Goal: Task Accomplishment & Management: Manage account settings

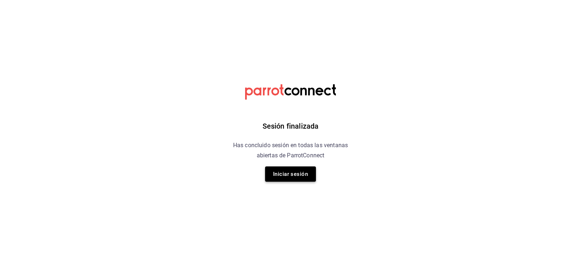
click at [287, 171] on button "Iniciar sesión" at bounding box center [290, 173] width 51 height 15
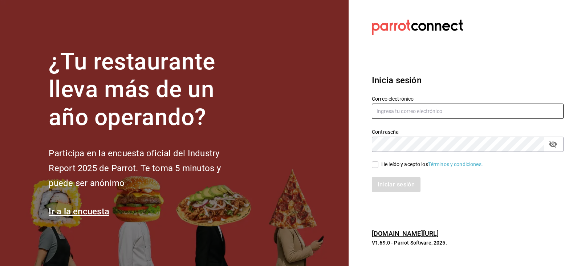
type input "[EMAIL_ADDRESS][DOMAIN_NAME]"
click at [376, 164] on input "He leído y acepto los Términos y condiciones." at bounding box center [375, 164] width 7 height 7
checkbox input "true"
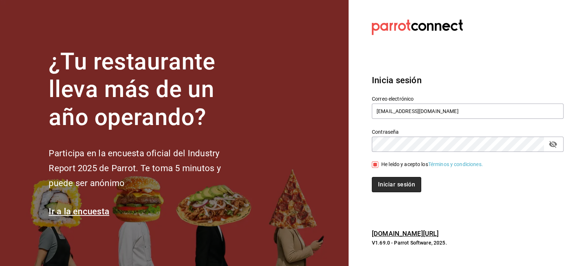
click at [386, 180] on button "Iniciar sesión" at bounding box center [396, 184] width 49 height 15
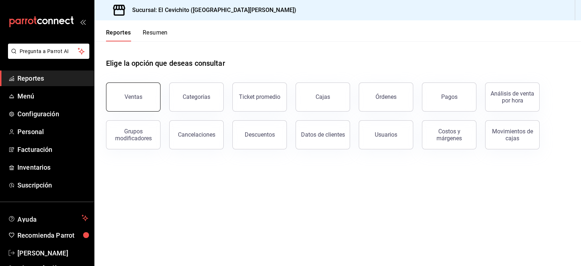
click at [140, 98] on div "Ventas" at bounding box center [134, 96] width 18 height 7
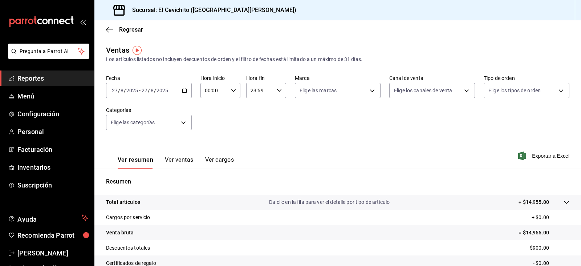
click at [182, 92] on \(Stroke\) "button" at bounding box center [184, 91] width 4 height 4
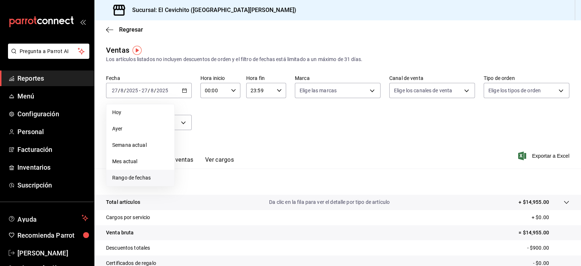
click at [146, 173] on li "Rango de fechas" at bounding box center [140, 178] width 68 height 16
click at [188, 158] on button "4" at bounding box center [189, 154] width 13 height 13
click at [265, 159] on button "10" at bounding box center [267, 154] width 13 height 13
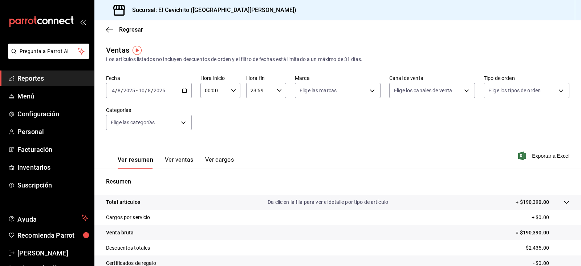
click at [164, 111] on label "Categorías" at bounding box center [149, 109] width 86 height 5
click at [163, 115] on body "Pregunta a Parrot AI Reportes Menú Configuración Personal Facturación Inventari…" at bounding box center [290, 133] width 581 height 266
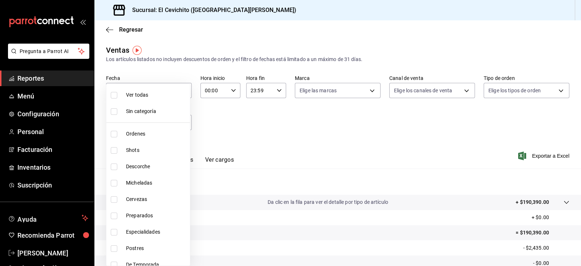
click at [147, 147] on span "Shots" at bounding box center [156, 150] width 61 height 8
type input "687674ed-7dad-42c9-8578-0bc38cb2a498"
checkbox input "true"
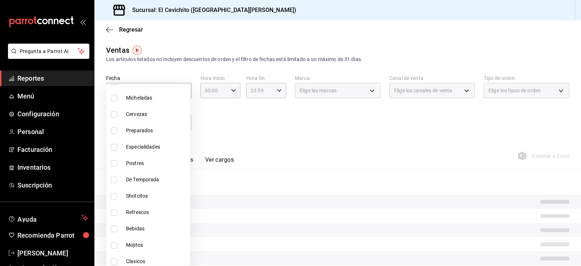
scroll to position [85, 0]
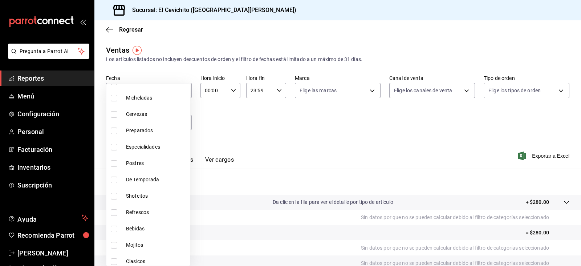
click at [145, 130] on span "Preparados" at bounding box center [156, 131] width 61 height 8
type input "687674ed-7dad-42c9-8578-0bc38cb2a498,eac22d54-664c-4851-8c34-bcfaef3bfeca"
checkbox input "true"
click at [142, 190] on li "Shotcitos" at bounding box center [148, 196] width 84 height 16
type input "687674ed-7dad-42c9-8578-0bc38cb2a498,eac22d54-664c-4851-8c34-bcfaef3bfeca,3b0af…"
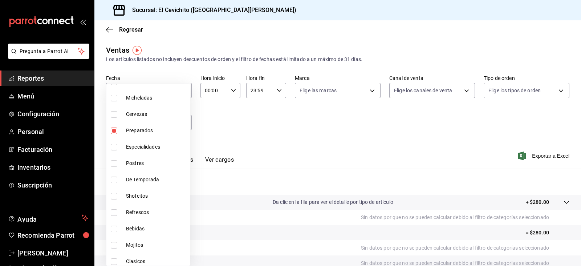
checkbox input "true"
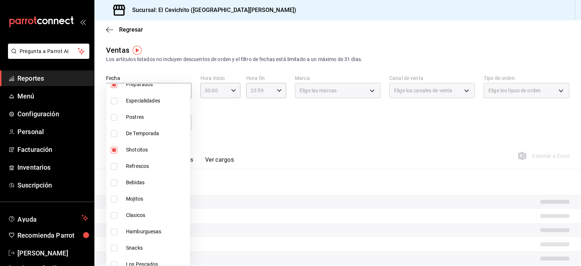
scroll to position [131, 0]
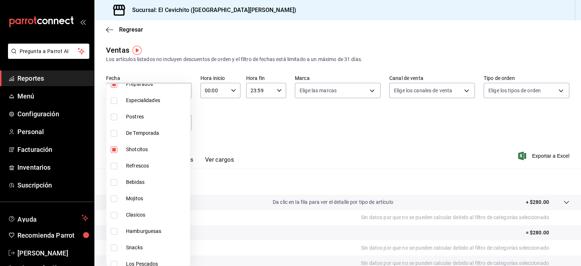
click at [142, 190] on li "Mojitos" at bounding box center [148, 198] width 84 height 16
type input "687674ed-7dad-42c9-8578-0bc38cb2a498,eac22d54-664c-4851-8c34-bcfaef3bfeca,3b0af…"
checkbox input "true"
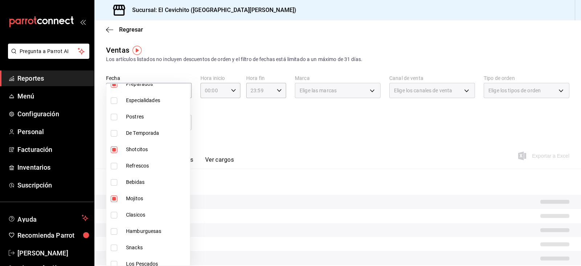
click at [134, 212] on span "Clasicos" at bounding box center [156, 215] width 61 height 8
type input "687674ed-7dad-42c9-8578-0bc38cb2a498,eac22d54-664c-4851-8c34-bcfaef3bfeca,3b0af…"
checkbox input "true"
click at [133, 236] on li "Hamburguesas" at bounding box center [148, 231] width 84 height 16
type input "687674ed-7dad-42c9-8578-0bc38cb2a498,eac22d54-664c-4851-8c34-bcfaef3bfeca,3b0af…"
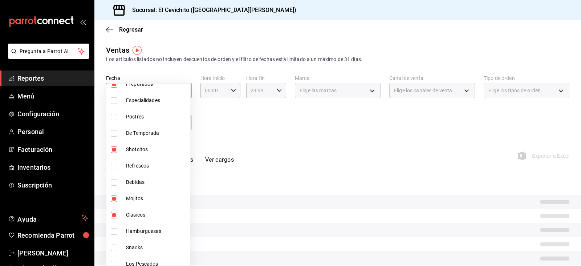
checkbox input "true"
click at [130, 248] on span "Snacks" at bounding box center [156, 248] width 61 height 8
type input "687674ed-7dad-42c9-8578-0bc38cb2a498,eac22d54-664c-4851-8c34-bcfaef3bfeca,3b0af…"
checkbox input "true"
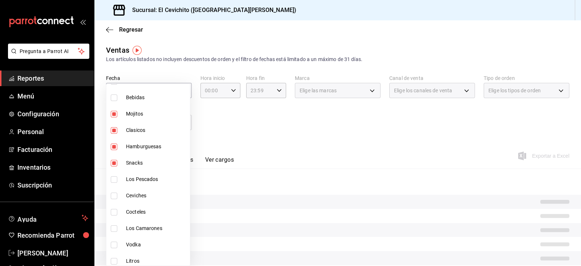
click at [129, 243] on span "Vodka" at bounding box center [156, 245] width 61 height 8
type input "687674ed-7dad-42c9-8578-0bc38cb2a498,eac22d54-664c-4851-8c34-bcfaef3bfeca,3b0af…"
checkbox input "true"
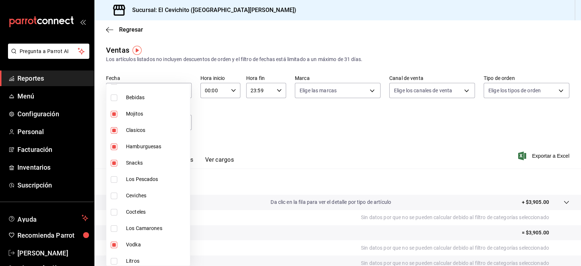
click at [174, 237] on li "Vodka" at bounding box center [148, 244] width 84 height 16
type input "687674ed-7dad-42c9-8578-0bc38cb2a498,eac22d54-664c-4851-8c34-bcfaef3bfeca,3b0af…"
checkbox input "false"
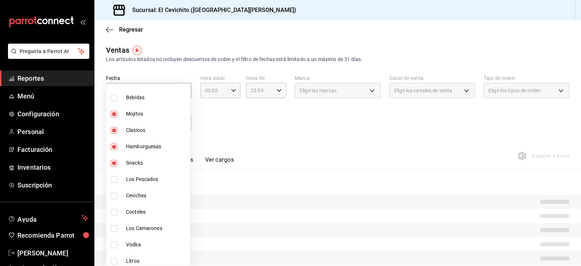
click at [174, 237] on li "Vodka" at bounding box center [148, 244] width 84 height 16
type input "687674ed-7dad-42c9-8578-0bc38cb2a498,eac22d54-664c-4851-8c34-bcfaef3bfeca,3b0af…"
checkbox input "true"
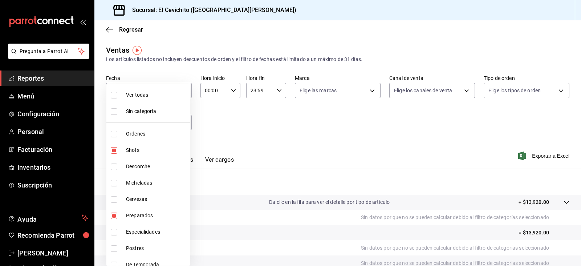
click at [516, 156] on div at bounding box center [290, 133] width 581 height 266
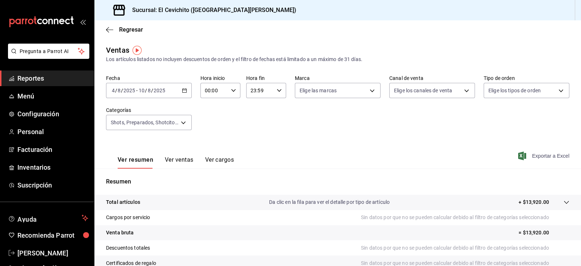
click at [526, 153] on span "Exportar a Excel" at bounding box center [545, 155] width 50 height 9
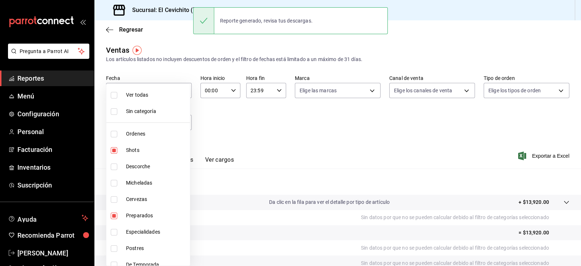
click at [181, 122] on body "Pregunta a Parrot AI Reportes Menú Configuración Personal Facturación Inventari…" at bounding box center [290, 133] width 581 height 266
click at [149, 155] on li "Shots" at bounding box center [148, 150] width 84 height 16
type input "eac22d54-664c-4851-8c34-bcfaef3bfeca,3b0afa47-4548-4f8c-8607-83e81fa81f10,37bb8…"
checkbox input "false"
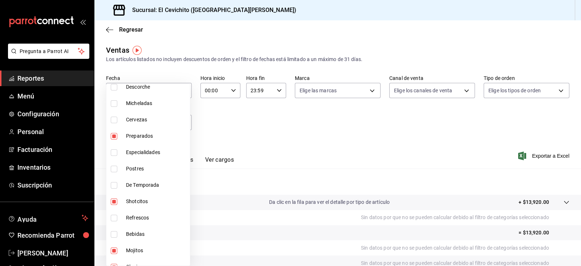
scroll to position [81, 0]
click at [158, 201] on span "Shotcitos" at bounding box center [156, 200] width 61 height 8
type input "eac22d54-664c-4851-8c34-bcfaef3bfeca,37bb8f61-35a9-49e9-a3f9-fac280aa0bad,93f83…"
checkbox input "false"
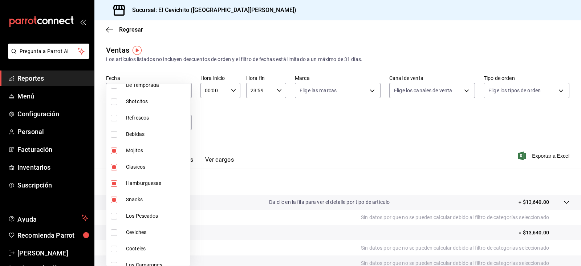
click at [154, 196] on span "Snacks" at bounding box center [156, 200] width 61 height 8
type input "eac22d54-664c-4851-8c34-bcfaef3bfeca,37bb8f61-35a9-49e9-a3f9-fac280aa0bad,93f83…"
checkbox input "false"
click at [158, 184] on span "Hamburguesas" at bounding box center [156, 183] width 61 height 8
type input "eac22d54-664c-4851-8c34-bcfaef3bfeca,37bb8f61-35a9-49e9-a3f9-fac280aa0bad,93f83…"
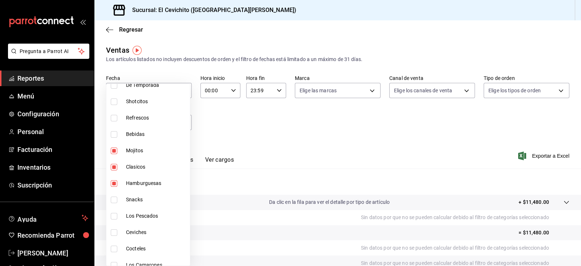
checkbox input "false"
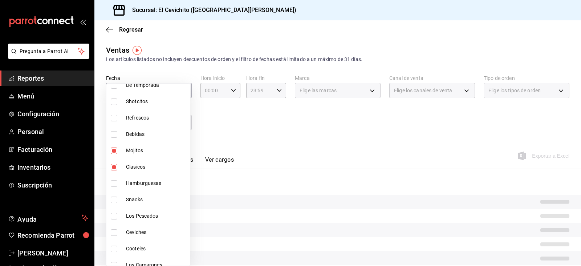
scroll to position [219, 0]
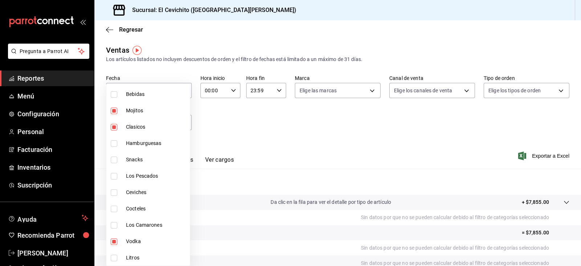
click at [378, 156] on div at bounding box center [290, 133] width 581 height 266
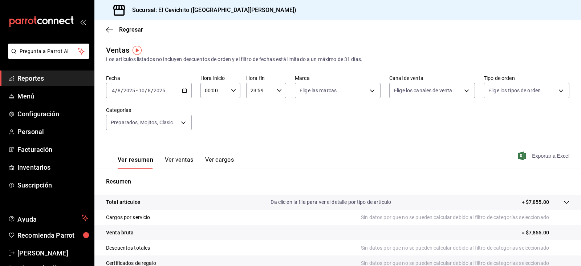
click at [528, 154] on span "Exportar a Excel" at bounding box center [545, 155] width 50 height 9
click at [117, 29] on span "Regresar" at bounding box center [124, 29] width 37 height 7
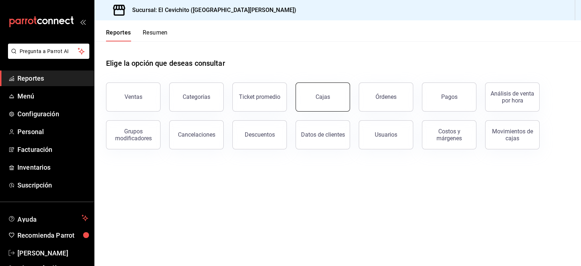
click at [320, 107] on button "Cajas" at bounding box center [323, 96] width 54 height 29
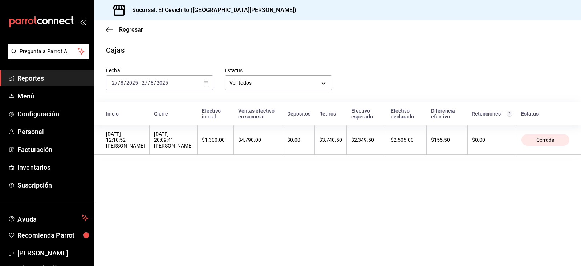
click at [205, 84] on icon "button" at bounding box center [205, 82] width 5 height 5
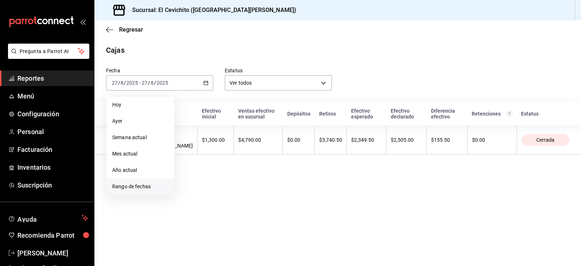
click at [153, 184] on span "Rango de fechas" at bounding box center [140, 187] width 56 height 8
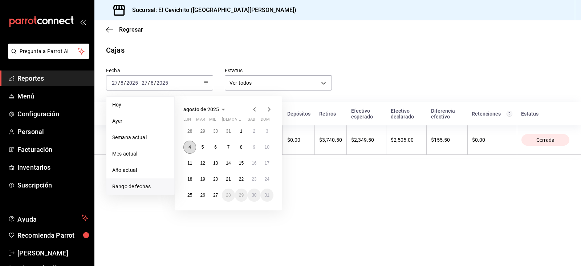
click at [190, 150] on button "4" at bounding box center [189, 147] width 13 height 13
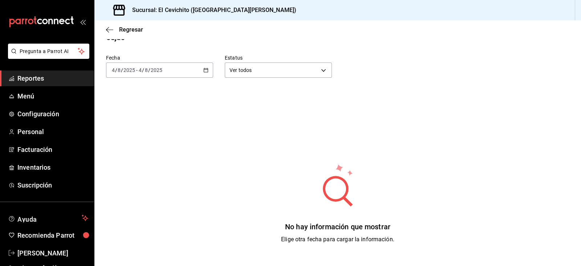
scroll to position [13, 0]
click at [207, 70] on div "[DATE] [DATE] - [DATE] [DATE]" at bounding box center [159, 69] width 107 height 15
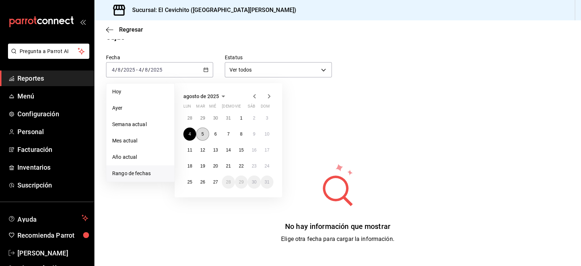
click at [202, 132] on abbr "5" at bounding box center [203, 133] width 3 height 5
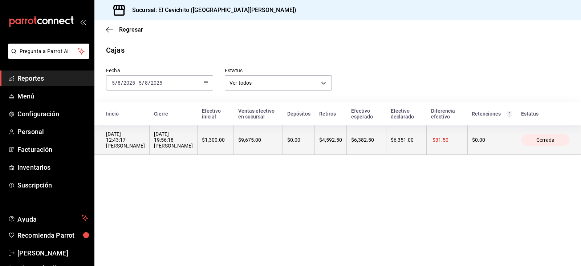
click at [202, 137] on div "$1,300.00" at bounding box center [215, 140] width 27 height 6
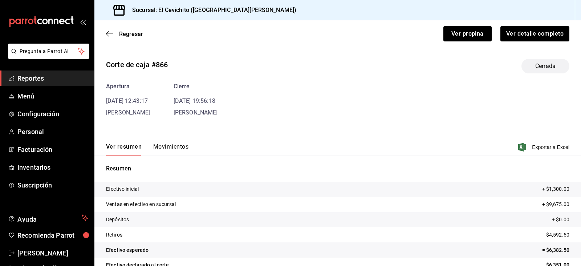
click at [166, 145] on button "Movimientos" at bounding box center [170, 149] width 35 height 12
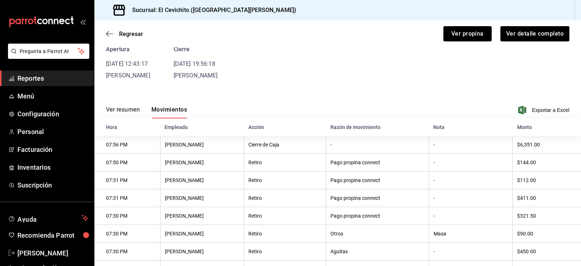
scroll to position [37, 0]
click at [114, 38] on div "Regresar Ver propina Ver detalle completo" at bounding box center [337, 33] width 487 height 27
click at [118, 33] on span "Regresar" at bounding box center [124, 34] width 37 height 7
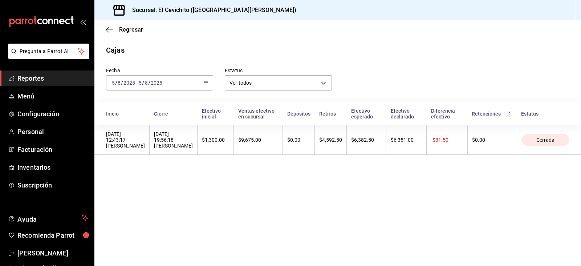
click at [210, 87] on div "[DATE] [DATE] - [DATE] [DATE]" at bounding box center [159, 82] width 107 height 15
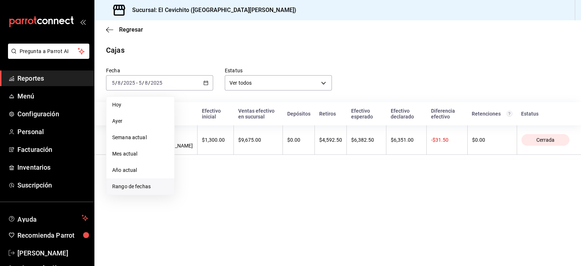
click at [149, 181] on li "Rango de fechas" at bounding box center [140, 186] width 68 height 16
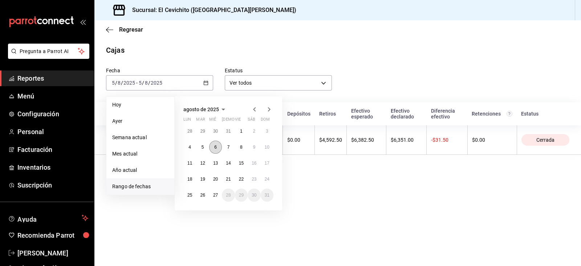
click at [220, 144] on button "6" at bounding box center [215, 147] width 13 height 13
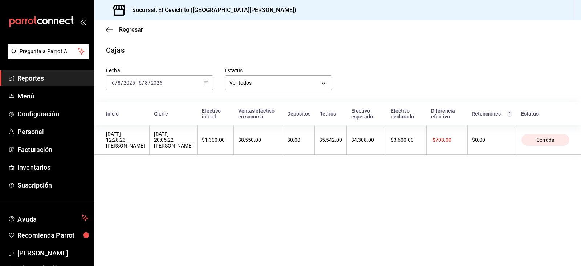
click at [220, 144] on th "$1,300.00" at bounding box center [216, 139] width 36 height 29
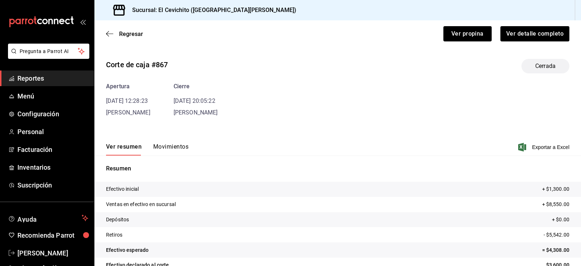
click at [175, 124] on div "Corte de caja #867 Cerrada Apertura [DATE] 12:28:23 [PERSON_NAME] Cierre [DATE]…" at bounding box center [337, 174] width 487 height 243
click at [167, 145] on button "Movimientos" at bounding box center [170, 149] width 35 height 12
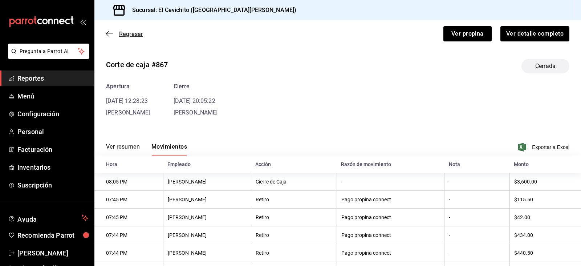
click at [121, 33] on span "Regresar" at bounding box center [131, 34] width 24 height 7
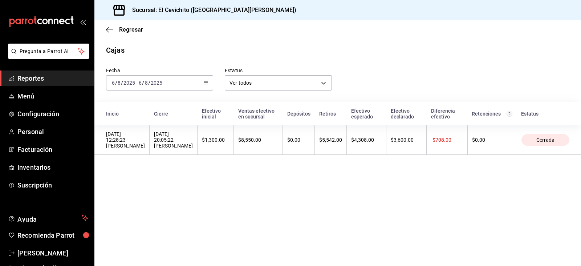
click at [207, 85] on \(Stroke\) "button" at bounding box center [206, 83] width 4 height 4
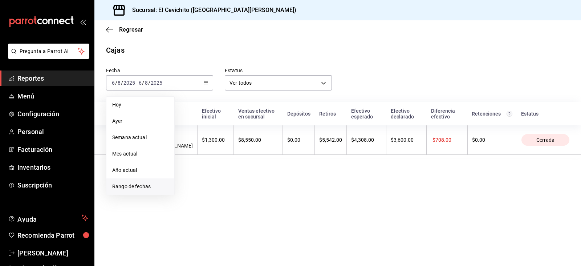
click at [144, 179] on li "Rango de fechas" at bounding box center [140, 186] width 68 height 16
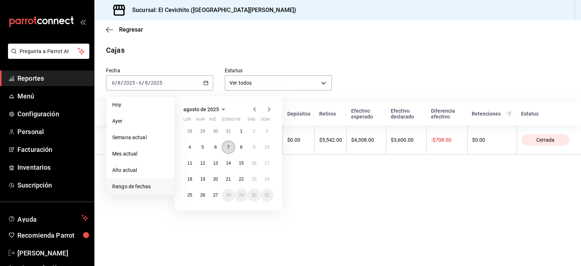
click at [223, 148] on button "7" at bounding box center [228, 147] width 13 height 13
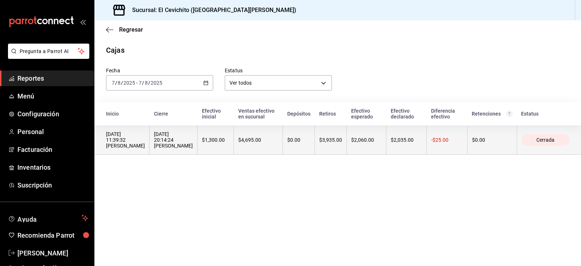
click at [223, 148] on th "$1,300.00" at bounding box center [216, 139] width 36 height 29
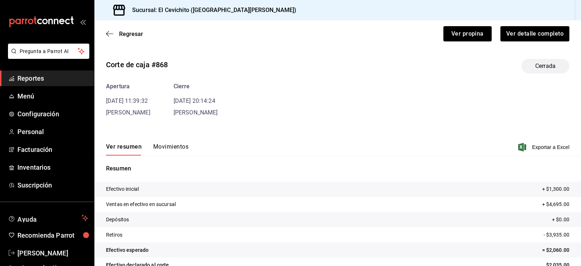
click at [172, 143] on button "Movimientos" at bounding box center [170, 149] width 35 height 12
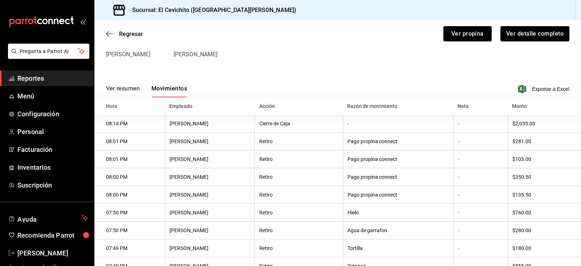
scroll to position [58, 0]
click at [135, 36] on span "Regresar" at bounding box center [131, 34] width 24 height 7
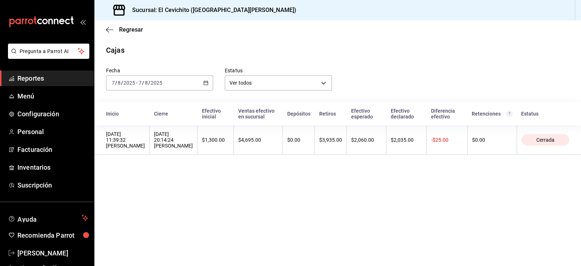
click at [201, 80] on div "[DATE] [DATE] - [DATE] [DATE]" at bounding box center [159, 82] width 107 height 15
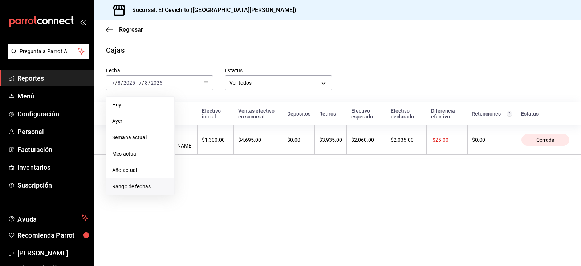
click at [144, 182] on li "Rango de fechas" at bounding box center [140, 186] width 68 height 16
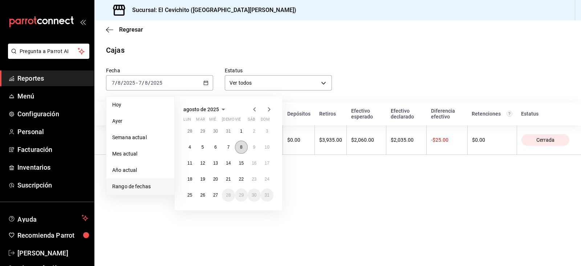
click at [240, 148] on abbr "8" at bounding box center [241, 147] width 3 height 5
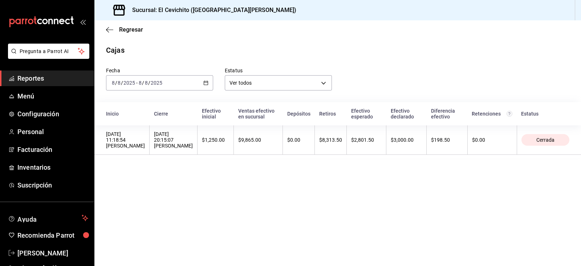
click at [240, 148] on th "$9,865.00" at bounding box center [258, 139] width 49 height 29
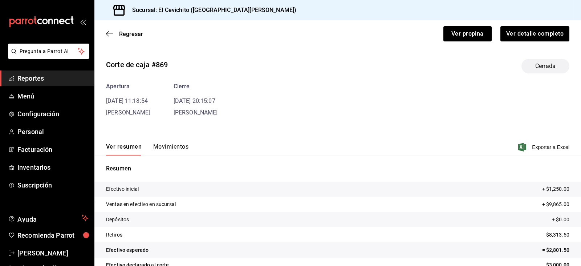
drag, startPoint x: 184, startPoint y: 119, endPoint x: 173, endPoint y: 146, distance: 28.7
click at [173, 146] on div "Corte de caja #869 Cerrada Apertura [DATE] 11:18:54 [PERSON_NAME] Cierre [DATE]…" at bounding box center [337, 174] width 487 height 243
click at [173, 146] on button "Movimientos" at bounding box center [170, 149] width 35 height 12
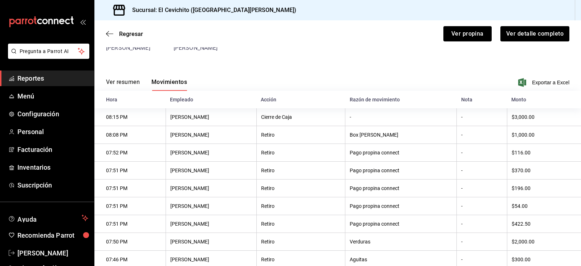
scroll to position [64, 0]
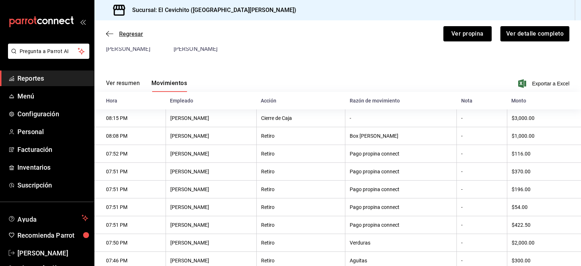
click at [133, 33] on span "Regresar" at bounding box center [131, 34] width 24 height 7
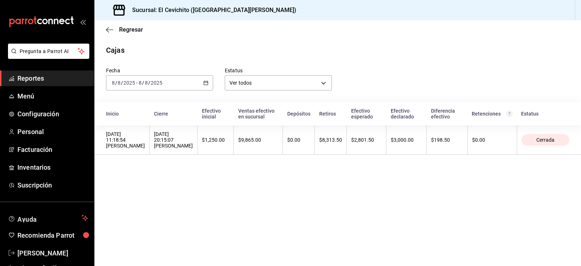
click at [203, 80] on icon "button" at bounding box center [205, 82] width 5 height 5
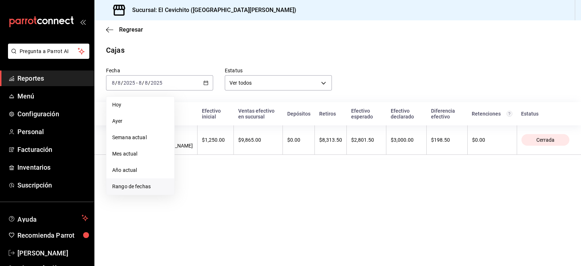
click at [149, 180] on li "Rango de fechas" at bounding box center [140, 186] width 68 height 16
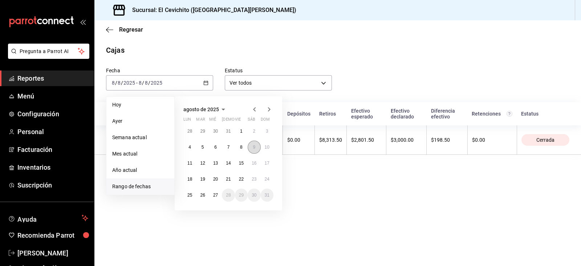
click at [257, 149] on button "9" at bounding box center [254, 147] width 13 height 13
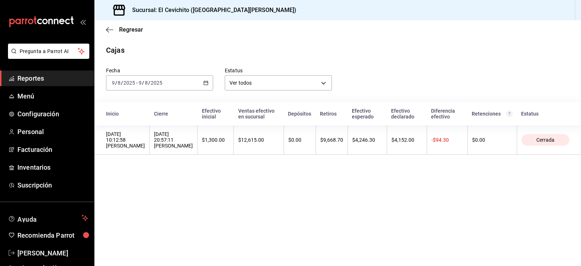
click at [257, 149] on th "$12,615.00" at bounding box center [259, 139] width 50 height 29
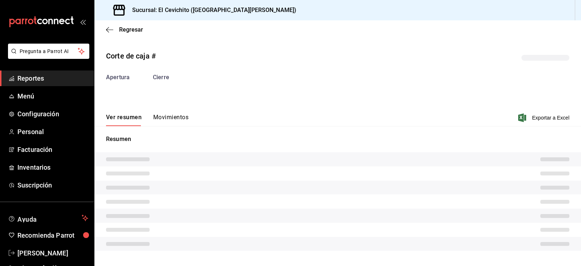
click at [257, 149] on div "Resumen" at bounding box center [337, 197] width 487 height 125
click at [180, 121] on button "Movimientos" at bounding box center [170, 120] width 35 height 12
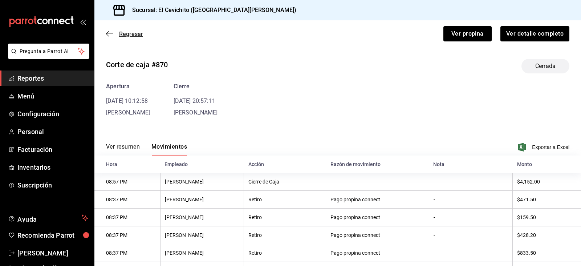
click at [131, 36] on span "Regresar" at bounding box center [131, 34] width 24 height 7
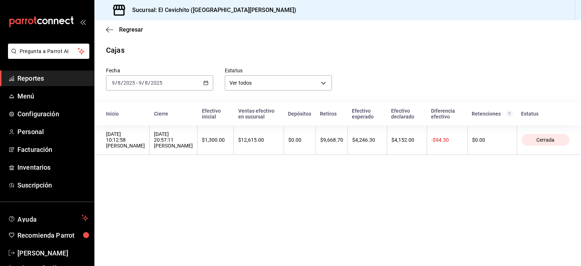
click at [209, 85] on div "[DATE] [DATE] - [DATE] [DATE]" at bounding box center [159, 82] width 107 height 15
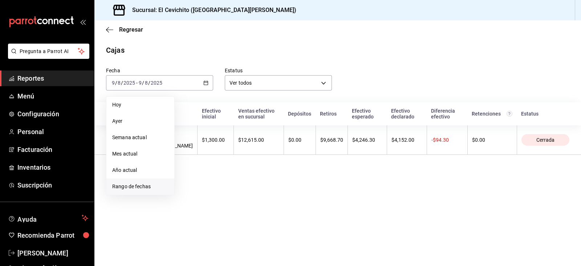
click at [148, 179] on li "Rango de fechas" at bounding box center [140, 186] width 68 height 16
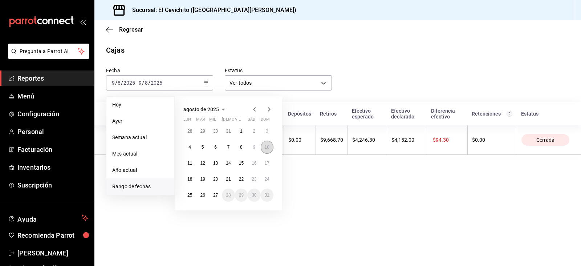
click at [270, 150] on button "10" at bounding box center [267, 147] width 13 height 13
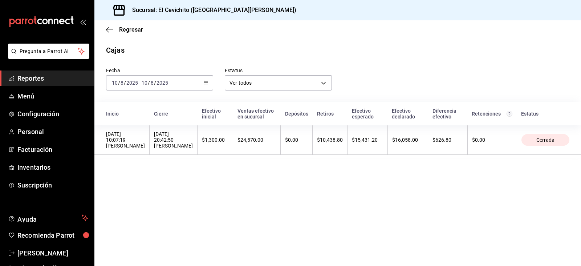
click at [270, 150] on th "$24,570.00" at bounding box center [257, 139] width 48 height 29
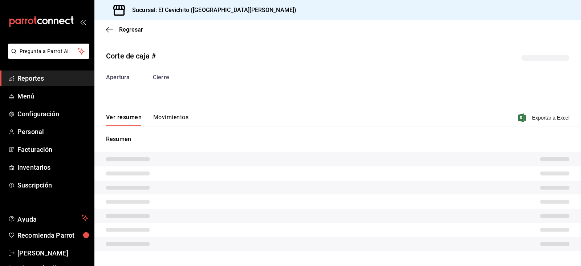
click at [167, 122] on button "Movimientos" at bounding box center [170, 120] width 35 height 12
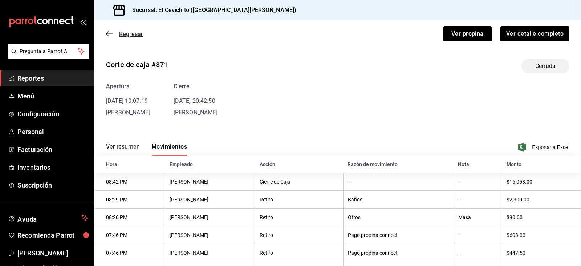
click at [133, 31] on span "Regresar" at bounding box center [131, 34] width 24 height 7
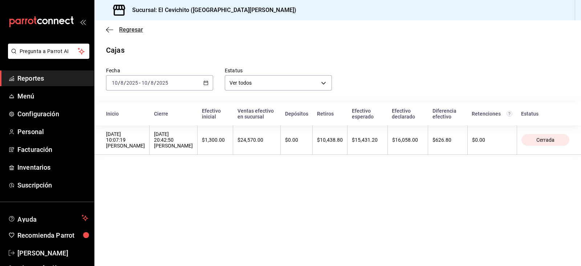
click at [131, 32] on span "Regresar" at bounding box center [131, 29] width 24 height 7
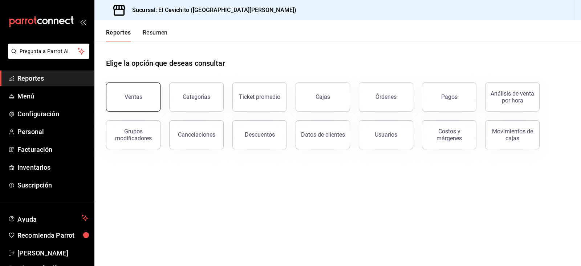
click at [147, 93] on button "Ventas" at bounding box center [133, 96] width 54 height 29
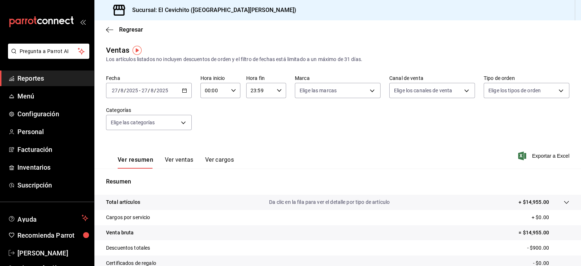
click at [178, 95] on div "[DATE] [DATE] - [DATE] [DATE]" at bounding box center [149, 90] width 86 height 15
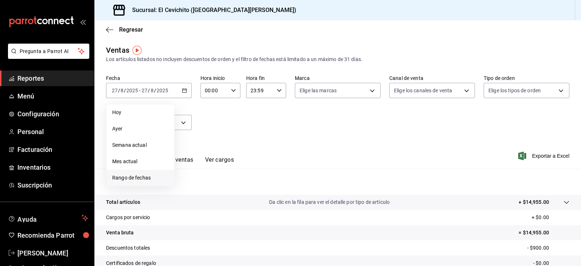
click at [145, 172] on li "Rango de fechas" at bounding box center [140, 178] width 68 height 16
click at [191, 167] on button "11" at bounding box center [189, 170] width 13 height 13
click at [264, 173] on button "17" at bounding box center [267, 170] width 13 height 13
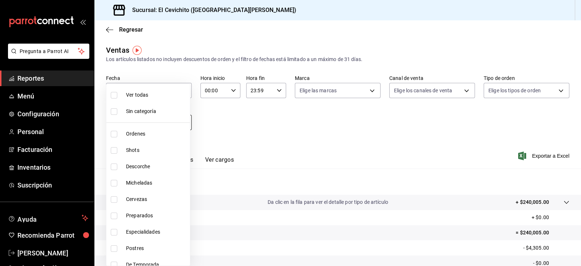
click at [161, 120] on body "Pregunta a Parrot AI Reportes Menú Configuración Personal Facturación Inventari…" at bounding box center [290, 133] width 581 height 266
click at [158, 150] on span "Shots" at bounding box center [156, 150] width 61 height 8
type input "687674ed-7dad-42c9-8578-0bc38cb2a498"
checkbox input "true"
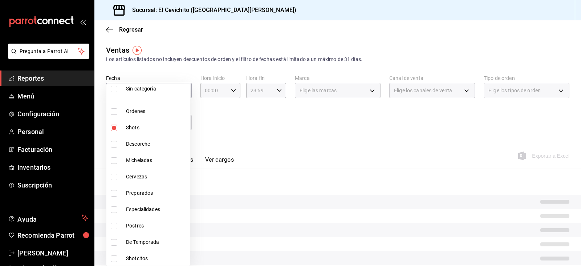
scroll to position [25, 0]
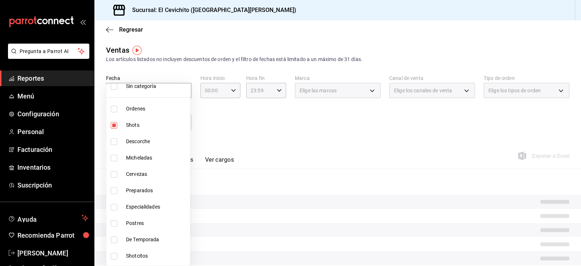
click at [150, 184] on li "Preparados" at bounding box center [148, 190] width 84 height 16
type input "687674ed-7dad-42c9-8578-0bc38cb2a498,eac22d54-664c-4851-8c34-bcfaef3bfeca"
checkbox input "true"
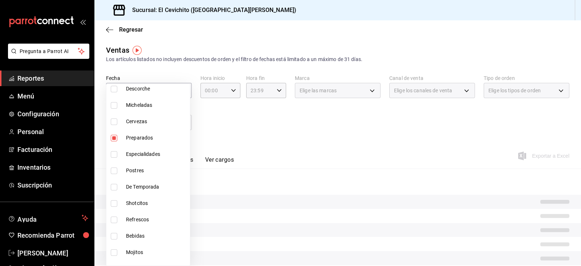
scroll to position [82, 0]
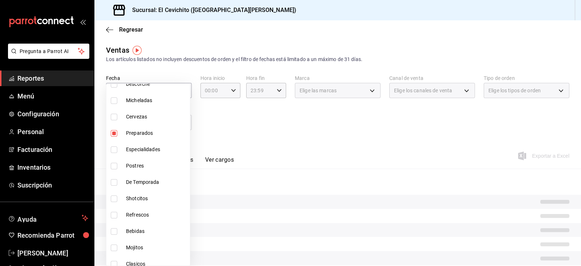
click at [145, 198] on span "Shotcitos" at bounding box center [156, 199] width 61 height 8
type input "687674ed-7dad-42c9-8578-0bc38cb2a498,eac22d54-664c-4851-8c34-bcfaef3bfeca,3b0af…"
checkbox input "true"
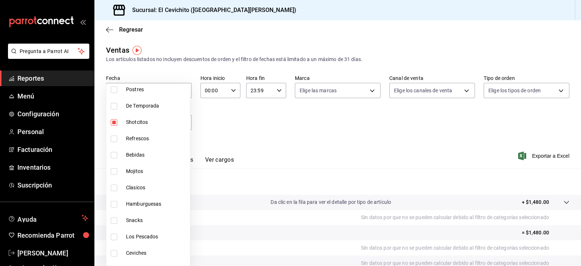
click at [139, 163] on li "Mojitos" at bounding box center [148, 171] width 84 height 16
type input "687674ed-7dad-42c9-8578-0bc38cb2a498,eac22d54-664c-4851-8c34-bcfaef3bfeca,3b0af…"
checkbox input "true"
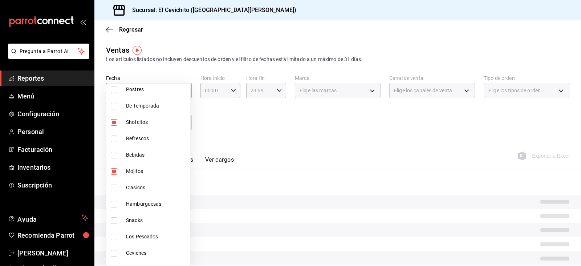
click at [138, 187] on span "Clasicos" at bounding box center [156, 188] width 61 height 8
type input "687674ed-7dad-42c9-8578-0bc38cb2a498,eac22d54-664c-4851-8c34-bcfaef3bfeca,3b0af…"
checkbox input "true"
click at [138, 204] on span "Hamburguesas" at bounding box center [156, 204] width 61 height 8
type input "687674ed-7dad-42c9-8578-0bc38cb2a498,eac22d54-664c-4851-8c34-bcfaef3bfeca,3b0af…"
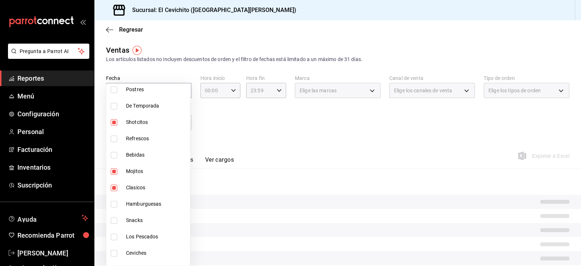
checkbox input "true"
click at [140, 220] on span "Snacks" at bounding box center [156, 220] width 61 height 8
type input "687674ed-7dad-42c9-8578-0bc38cb2a498,eac22d54-664c-4851-8c34-bcfaef3bfeca,3b0af…"
checkbox input "true"
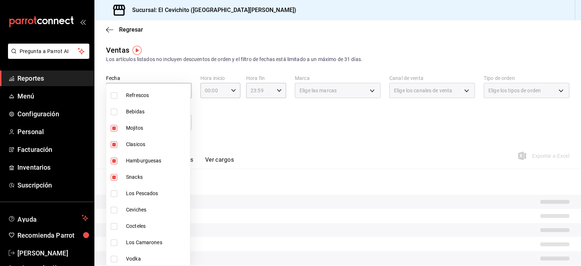
scroll to position [219, 0]
click at [143, 243] on span "Vodka" at bounding box center [156, 242] width 61 height 8
type input "687674ed-7dad-42c9-8578-0bc38cb2a498,eac22d54-664c-4851-8c34-bcfaef3bfeca,3b0af…"
checkbox input "true"
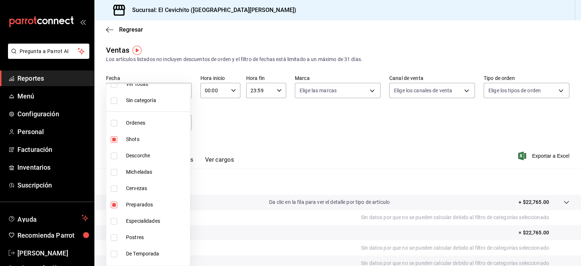
scroll to position [7, 0]
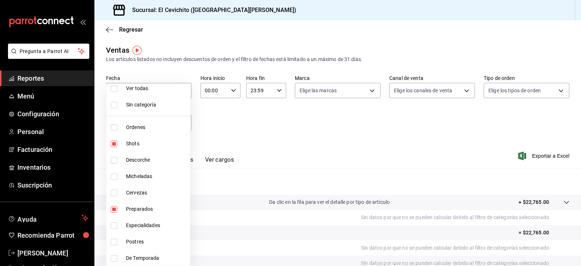
click at [305, 161] on div at bounding box center [290, 133] width 581 height 266
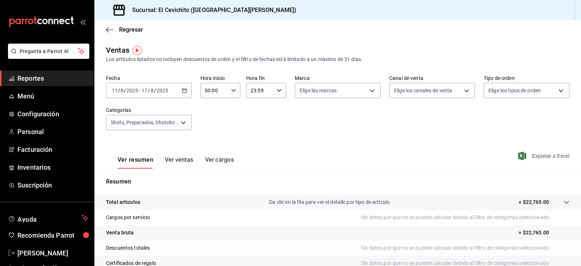
click at [525, 154] on span "Exportar a Excel" at bounding box center [545, 155] width 50 height 9
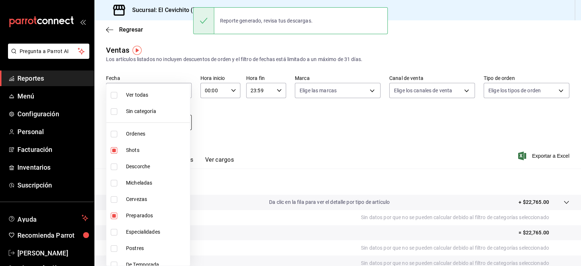
click at [180, 124] on body "Pregunta a Parrot AI Reportes Menú Configuración Personal Facturación Inventari…" at bounding box center [290, 133] width 581 height 266
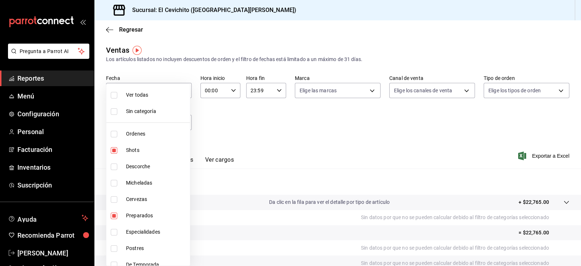
click at [141, 155] on li "Shots" at bounding box center [148, 150] width 84 height 16
type input "eac22d54-664c-4851-8c34-bcfaef3bfeca,3b0afa47-4548-4f8c-8607-83e81fa81f10,37bb8…"
checkbox input "false"
click at [137, 213] on span "Preparados" at bounding box center [156, 216] width 61 height 8
type input "3b0afa47-4548-4f8c-8607-83e81fa81f10,37bb8f61-35a9-49e9-a3f9-fac280aa0bad,93f83…"
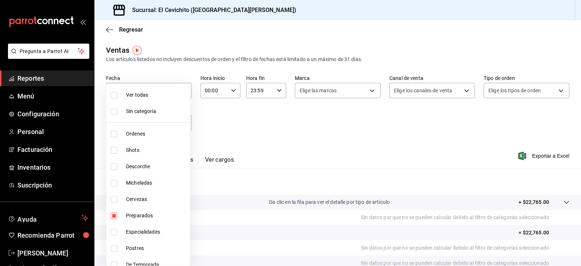
checkbox input "false"
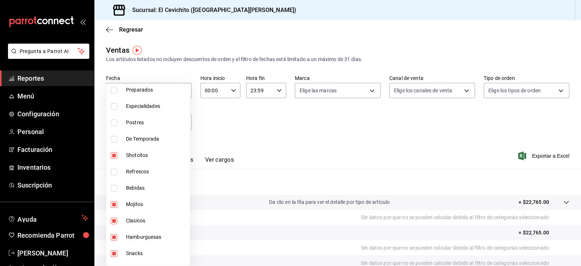
scroll to position [127, 0]
click at [140, 157] on span "Shotcitos" at bounding box center [156, 154] width 61 height 8
type input "37bb8f61-35a9-49e9-a3f9-fac280aa0bad,93f8335e-6108-472f-b33f-fde59e02dece,65ae8…"
checkbox input "false"
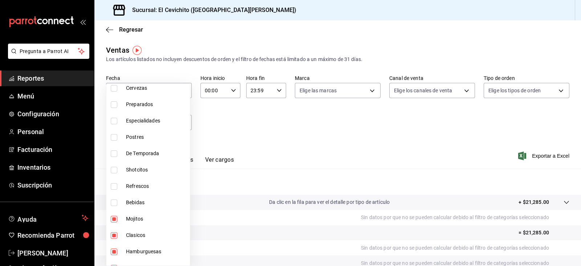
scroll to position [110, 0]
click at [147, 104] on span "Preparados" at bounding box center [156, 105] width 61 height 8
type input "37bb8f61-35a9-49e9-a3f9-fac280aa0bad,93f8335e-6108-472f-b33f-fde59e02dece,65ae8…"
checkbox input "true"
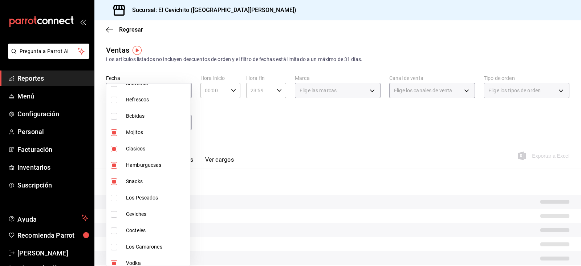
scroll to position [198, 0]
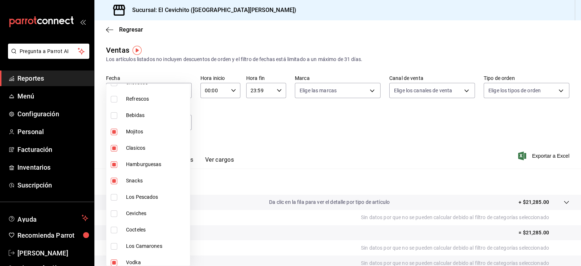
click at [145, 165] on span "Hamburguesas" at bounding box center [156, 165] width 61 height 8
type input "37bb8f61-35a9-49e9-a3f9-fac280aa0bad,93f8335e-6108-472f-b33f-fde59e02dece,50f8c…"
checkbox input "false"
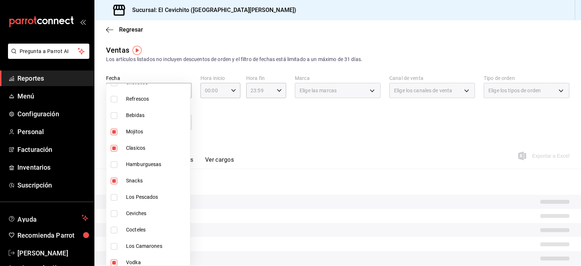
click at [144, 181] on span "Snacks" at bounding box center [156, 181] width 61 height 8
type input "37bb8f61-35a9-49e9-a3f9-fac280aa0bad,93f8335e-6108-472f-b33f-fde59e02dece,c0066…"
checkbox input "false"
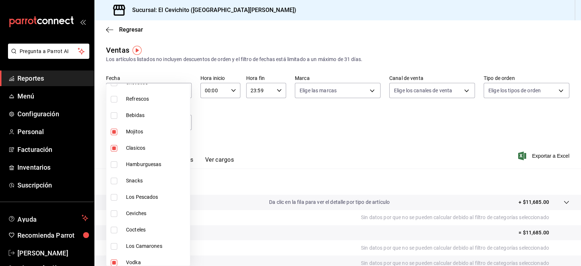
click at [543, 157] on div at bounding box center [290, 133] width 581 height 266
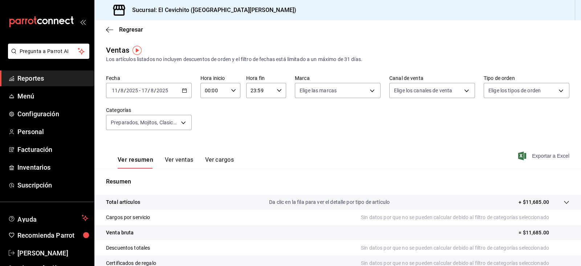
click at [541, 155] on span "Exportar a Excel" at bounding box center [545, 155] width 50 height 9
click at [120, 33] on span "Regresar" at bounding box center [131, 29] width 24 height 7
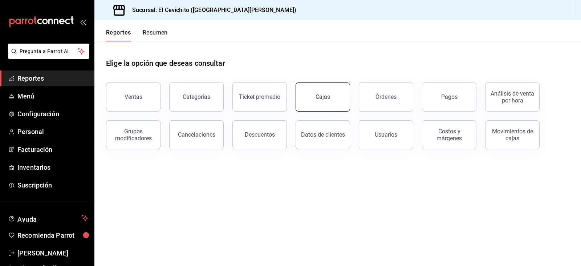
click at [321, 97] on div "Cajas" at bounding box center [323, 96] width 15 height 7
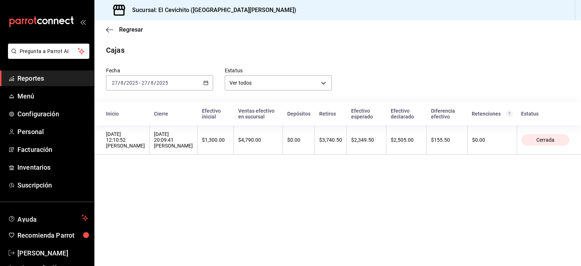
click at [206, 84] on icon "button" at bounding box center [205, 82] width 5 height 5
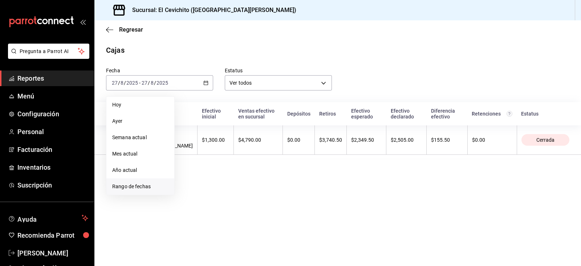
click at [152, 181] on li "Rango de fechas" at bounding box center [140, 186] width 68 height 16
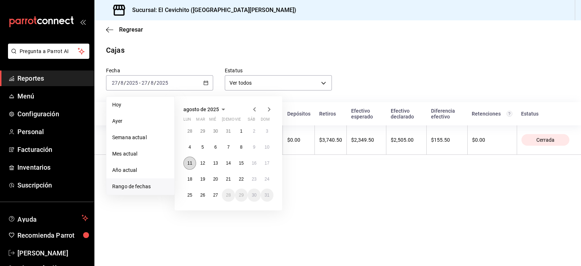
click at [190, 159] on button "11" at bounding box center [189, 163] width 13 height 13
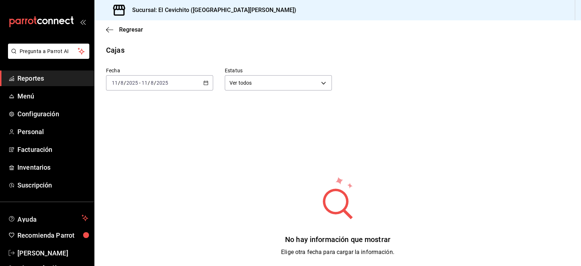
click at [205, 81] on icon "button" at bounding box center [205, 82] width 5 height 5
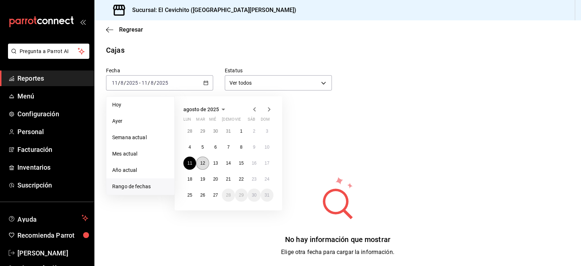
click at [200, 166] on button "12" at bounding box center [202, 163] width 13 height 13
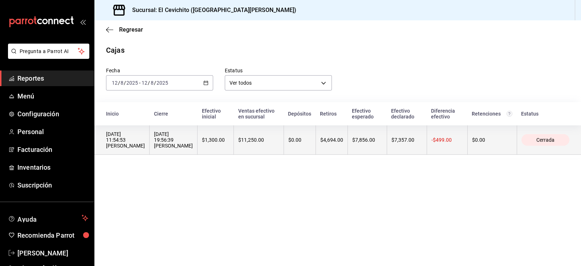
click at [222, 152] on th "$1,300.00" at bounding box center [216, 139] width 36 height 29
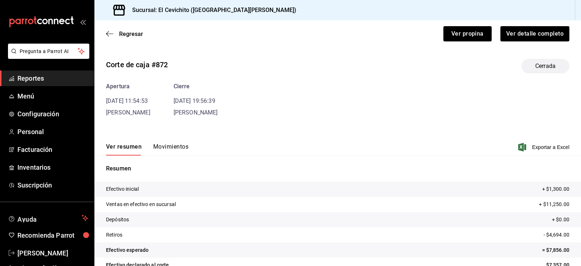
click at [165, 142] on div "Ver resumen Movimientos Exportar a Excel" at bounding box center [337, 144] width 487 height 21
click at [165, 145] on button "Movimientos" at bounding box center [170, 149] width 35 height 12
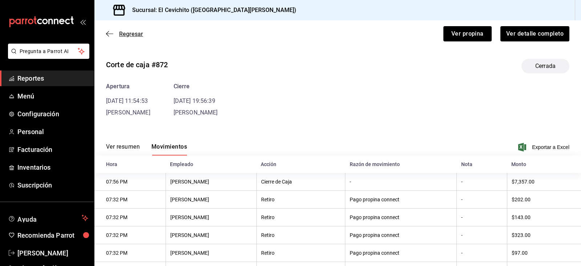
click at [121, 31] on span "Regresar" at bounding box center [131, 34] width 24 height 7
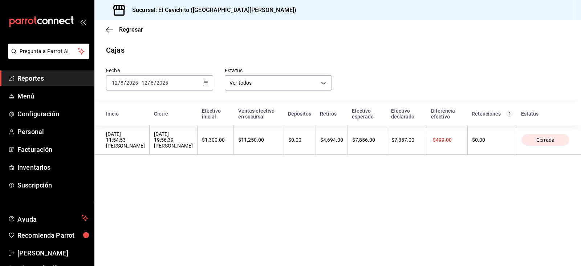
click at [204, 88] on div "[DATE] [DATE] - [DATE] [DATE]" at bounding box center [159, 82] width 107 height 15
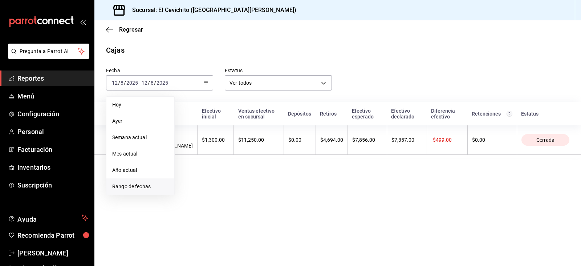
click at [147, 184] on span "Rango de fechas" at bounding box center [140, 187] width 56 height 8
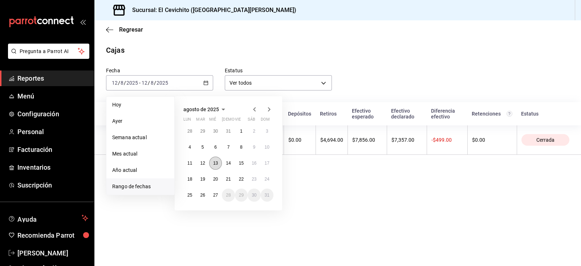
click at [210, 162] on button "13" at bounding box center [215, 163] width 13 height 13
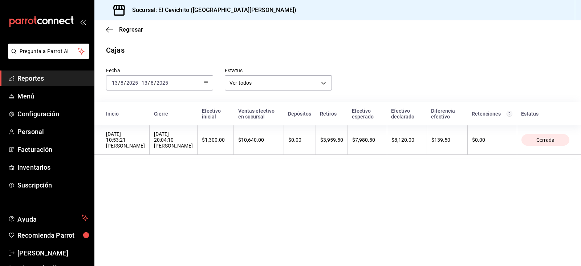
click at [215, 146] on th "$1,300.00" at bounding box center [216, 139] width 36 height 29
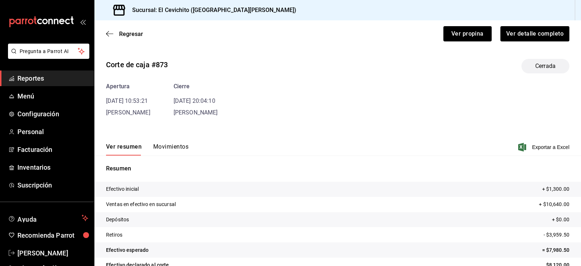
click at [172, 148] on button "Movimientos" at bounding box center [170, 149] width 35 height 12
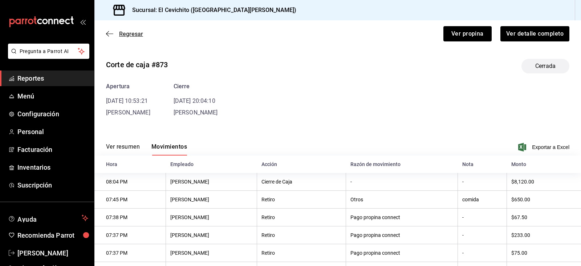
click at [131, 31] on span "Regresar" at bounding box center [131, 34] width 24 height 7
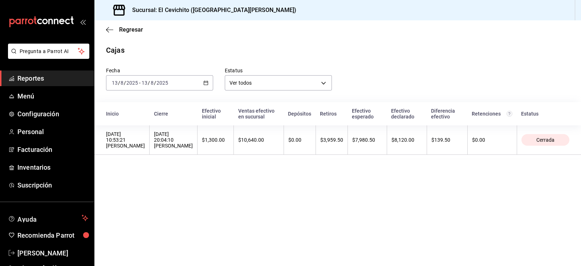
click at [208, 80] on icon "button" at bounding box center [205, 82] width 5 height 5
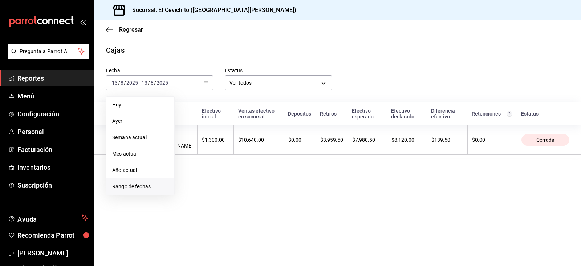
click at [140, 189] on span "Rango de fechas" at bounding box center [140, 187] width 56 height 8
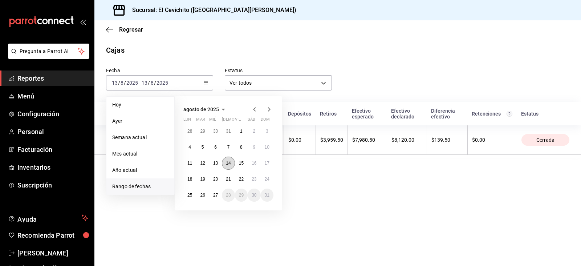
click at [230, 164] on abbr "14" at bounding box center [228, 163] width 5 height 5
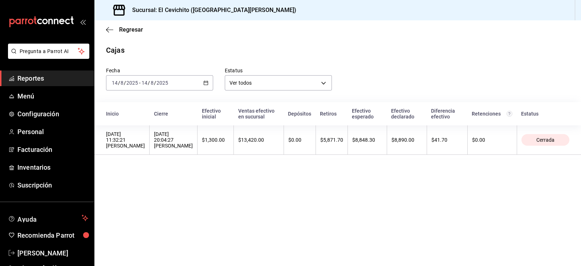
click at [236, 148] on th "$13,420.00" at bounding box center [259, 139] width 50 height 29
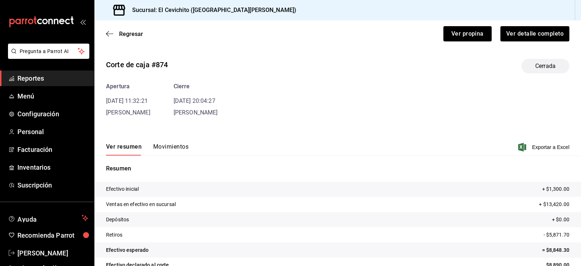
click at [167, 114] on div "Apertura [DATE] 11:32:21 [PERSON_NAME] [DATE] 20:04:27 [PERSON_NAME]" at bounding box center [337, 99] width 463 height 35
click at [171, 147] on button "Movimientos" at bounding box center [170, 149] width 35 height 12
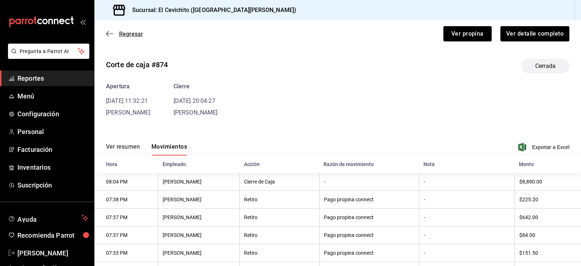
click at [135, 35] on span "Regresar" at bounding box center [131, 34] width 24 height 7
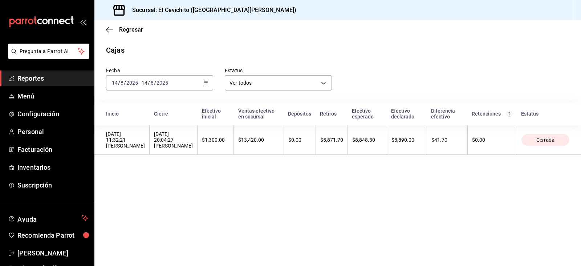
click at [202, 81] on div "[DATE] [DATE] - [DATE] [DATE]" at bounding box center [159, 82] width 107 height 15
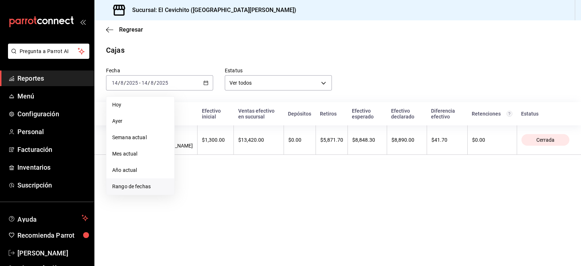
click at [150, 190] on li "Rango de fechas" at bounding box center [140, 186] width 68 height 16
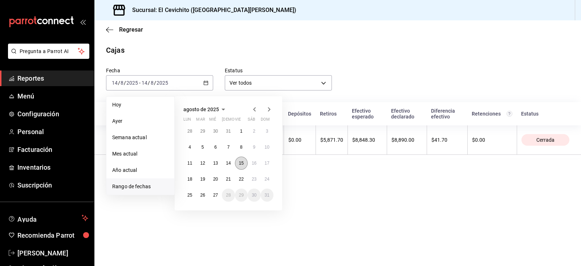
click at [238, 164] on button "15" at bounding box center [241, 163] width 13 height 13
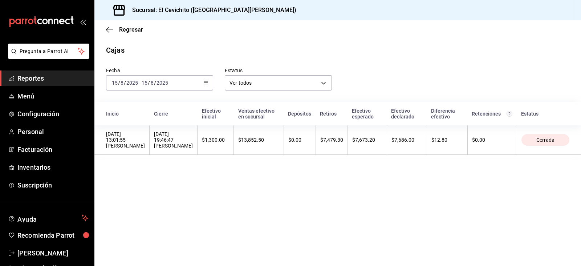
click at [243, 155] on th "$13,852.50" at bounding box center [259, 139] width 50 height 29
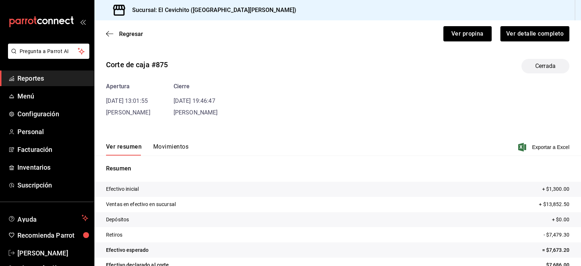
click at [175, 119] on div "Corte de caja #875 Cerrada Apertura [DATE] 13:01:55 [PERSON_NAME] Cierre [DATE]…" at bounding box center [337, 174] width 487 height 243
click at [172, 142] on div "Ver resumen Movimientos Exportar a Excel" at bounding box center [337, 144] width 487 height 21
click at [171, 143] on button "Movimientos" at bounding box center [170, 149] width 35 height 12
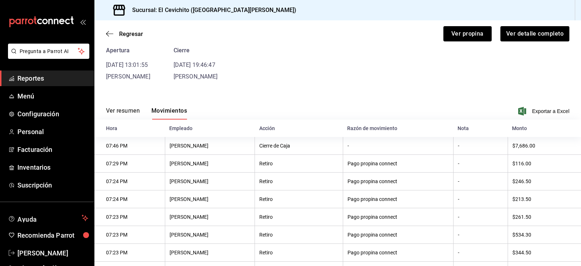
scroll to position [35, 0]
click at [122, 32] on span "Regresar" at bounding box center [131, 34] width 24 height 7
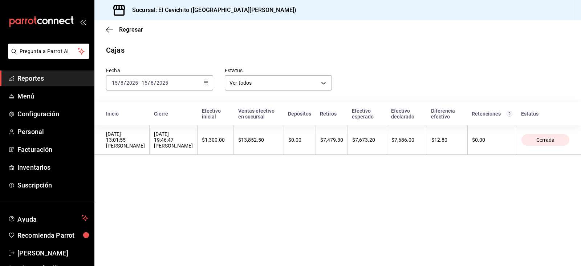
click at [206, 86] on div "[DATE] [DATE] - [DATE] [DATE]" at bounding box center [159, 82] width 107 height 15
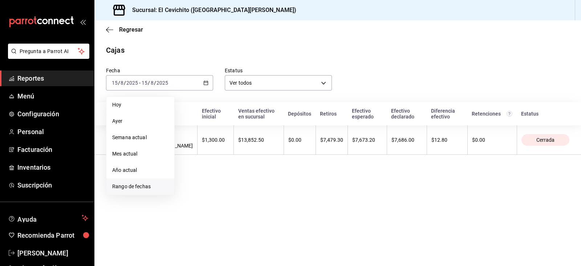
click at [156, 185] on span "Rango de fechas" at bounding box center [140, 187] width 56 height 8
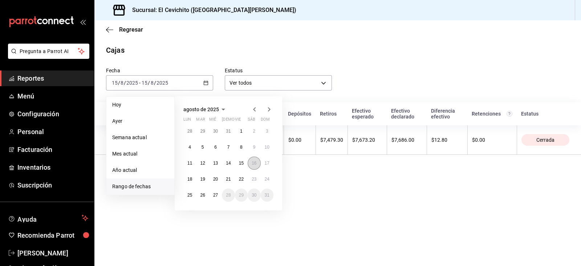
click at [252, 165] on abbr "16" at bounding box center [254, 163] width 5 height 5
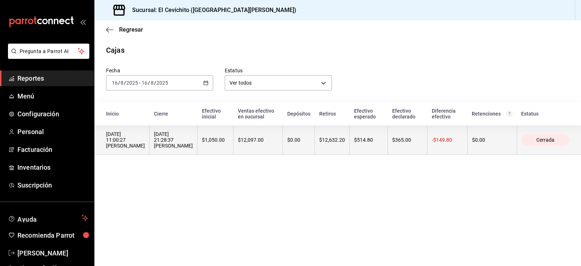
click at [256, 146] on th "$12,097.00" at bounding box center [258, 139] width 49 height 29
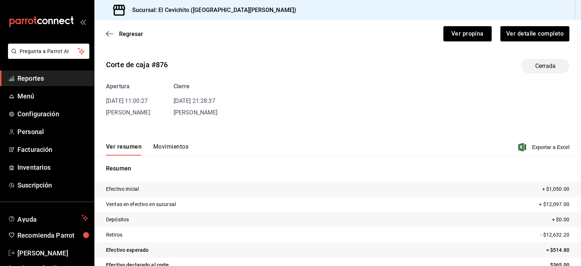
click at [165, 150] on button "Movimientos" at bounding box center [170, 149] width 35 height 12
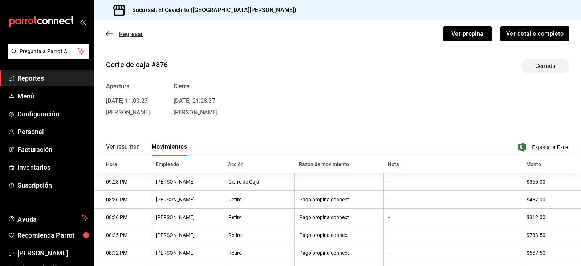
click at [131, 31] on span "Regresar" at bounding box center [131, 34] width 24 height 7
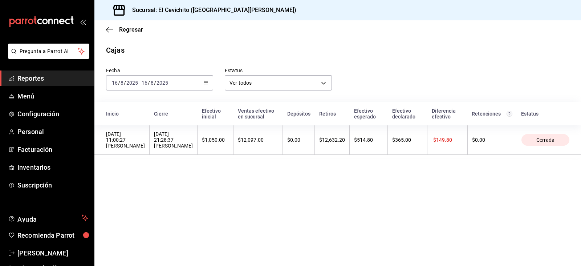
click at [211, 82] on div "[DATE] [DATE] - [DATE] [DATE]" at bounding box center [159, 82] width 107 height 15
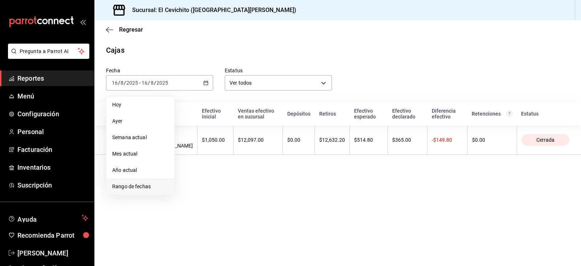
click at [144, 194] on li "Rango de fechas" at bounding box center [140, 186] width 68 height 16
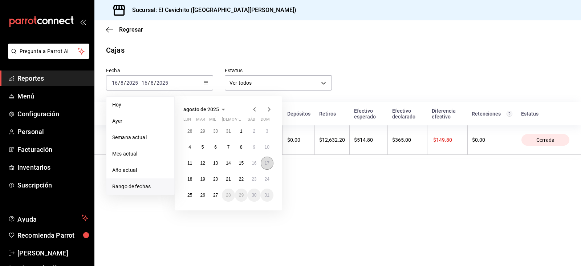
click at [265, 164] on abbr "17" at bounding box center [267, 163] width 5 height 5
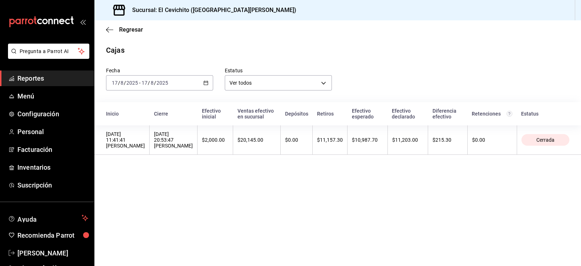
click at [271, 154] on th "$20,145.00" at bounding box center [257, 139] width 48 height 29
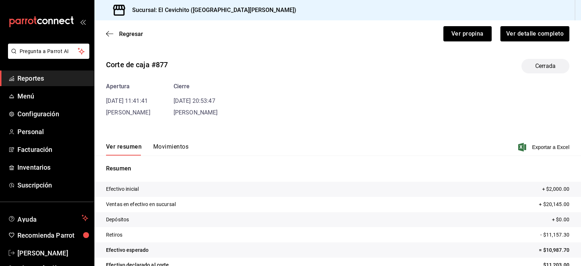
click at [174, 147] on button "Movimientos" at bounding box center [170, 149] width 35 height 12
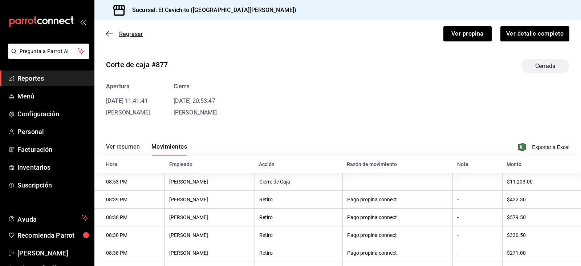
click at [127, 32] on span "Regresar" at bounding box center [131, 34] width 24 height 7
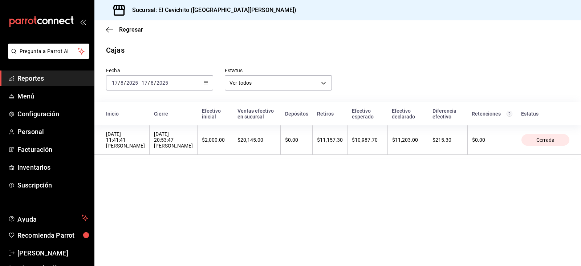
click at [207, 84] on icon "button" at bounding box center [205, 82] width 5 height 5
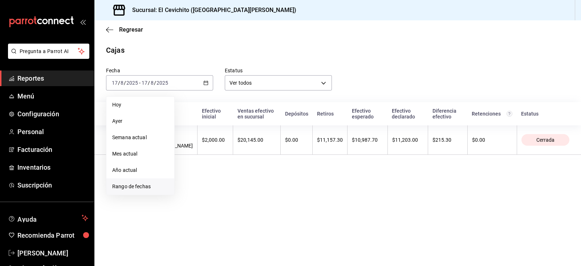
click at [147, 186] on span "Rango de fechas" at bounding box center [140, 187] width 56 height 8
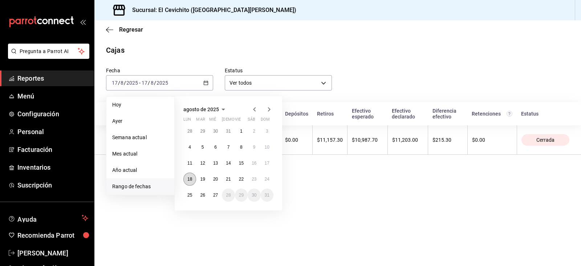
click at [189, 179] on abbr "18" at bounding box center [189, 178] width 5 height 5
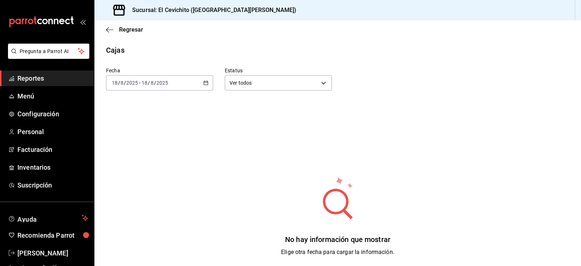
click at [203, 82] on icon "button" at bounding box center [205, 82] width 5 height 5
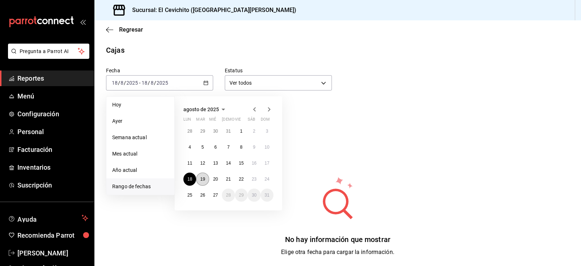
click at [202, 176] on abbr "19" at bounding box center [202, 178] width 5 height 5
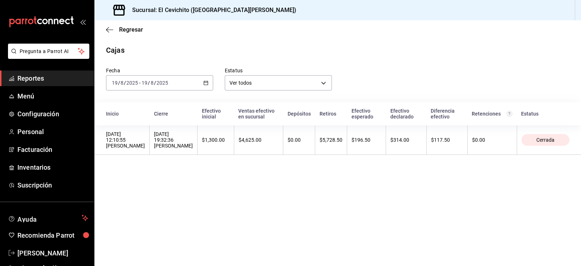
click at [183, 131] on div "[DATE] 19:32:36 [PERSON_NAME]" at bounding box center [173, 139] width 39 height 17
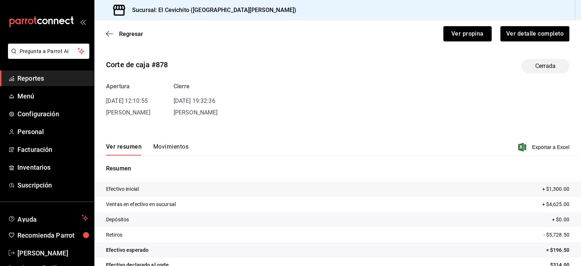
click at [180, 144] on button "Movimientos" at bounding box center [170, 149] width 35 height 12
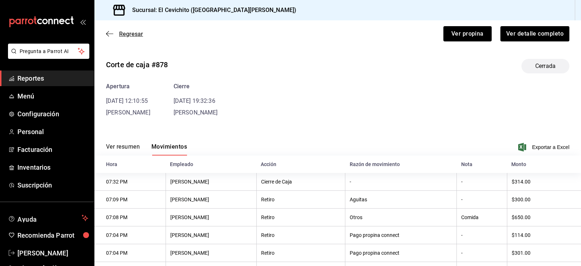
click at [119, 35] on span "Regresar" at bounding box center [131, 34] width 24 height 7
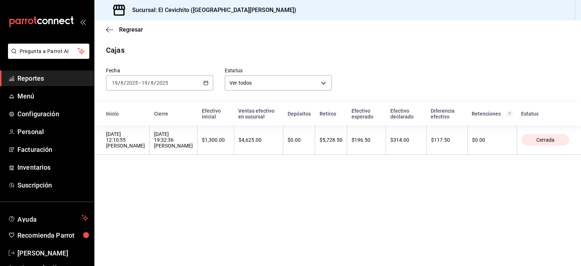
click at [208, 86] on div "[DATE] [DATE] - [DATE] [DATE]" at bounding box center [159, 82] width 107 height 15
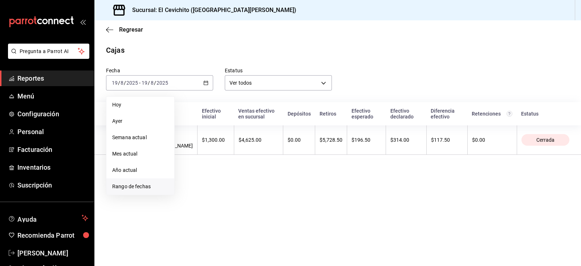
click at [149, 180] on li "Rango de fechas" at bounding box center [140, 186] width 68 height 16
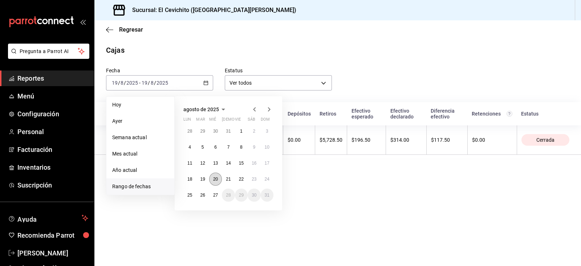
click at [213, 184] on button "20" at bounding box center [215, 179] width 13 height 13
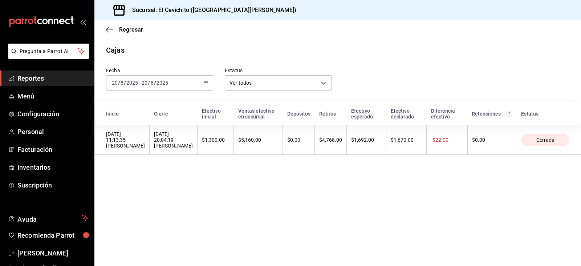
click at [208, 137] on th "$1,300.00" at bounding box center [216, 139] width 36 height 29
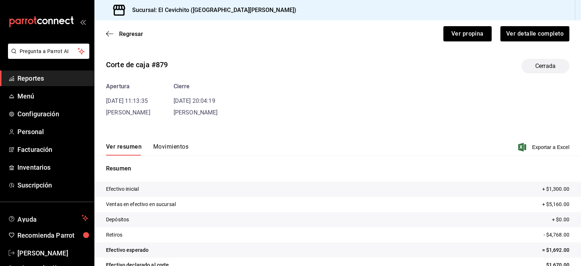
click at [166, 144] on button "Movimientos" at bounding box center [170, 149] width 35 height 12
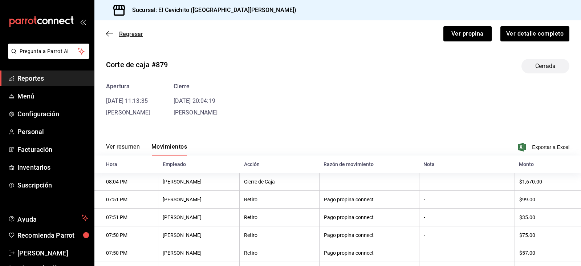
click at [138, 37] on span "Regresar" at bounding box center [131, 34] width 24 height 7
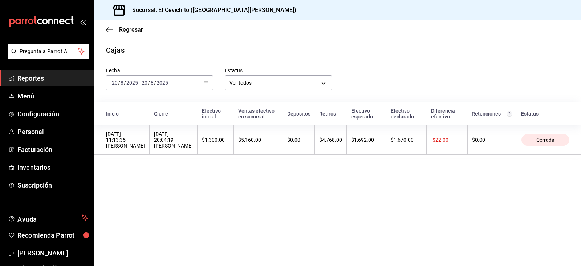
click at [212, 84] on div "[DATE] [DATE] - [DATE] [DATE]" at bounding box center [159, 82] width 107 height 15
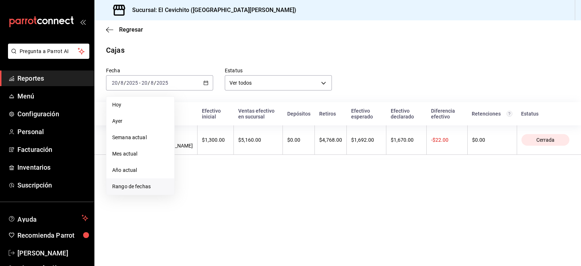
click at [147, 194] on li "Rango de fechas" at bounding box center [140, 186] width 68 height 16
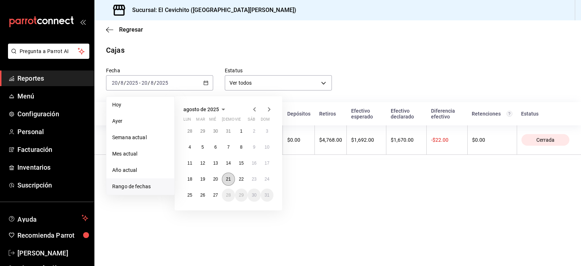
click at [229, 180] on abbr "21" at bounding box center [228, 178] width 5 height 5
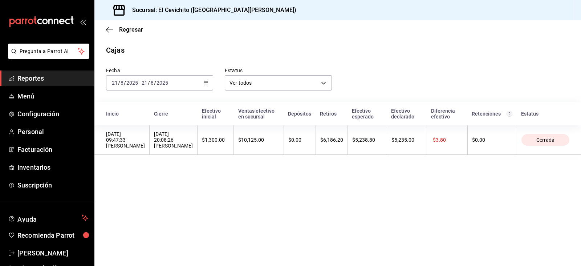
click at [234, 135] on th "$10,125.00" at bounding box center [259, 139] width 50 height 29
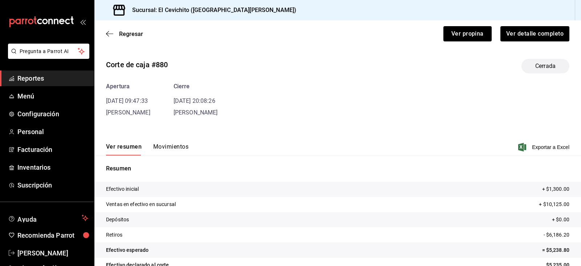
click at [171, 141] on div "Ver resumen Movimientos Exportar a Excel" at bounding box center [337, 144] width 487 height 21
click at [169, 149] on button "Movimientos" at bounding box center [170, 149] width 35 height 12
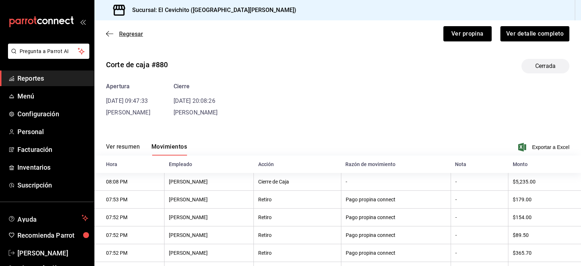
click at [131, 36] on span "Regresar" at bounding box center [131, 34] width 24 height 7
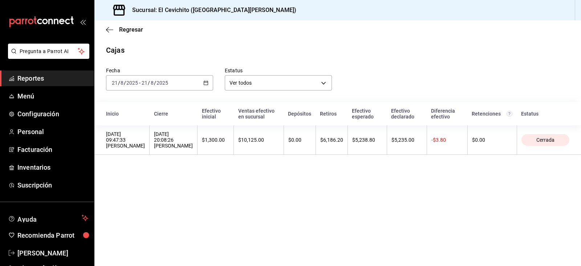
click at [204, 81] on icon "button" at bounding box center [205, 82] width 5 height 5
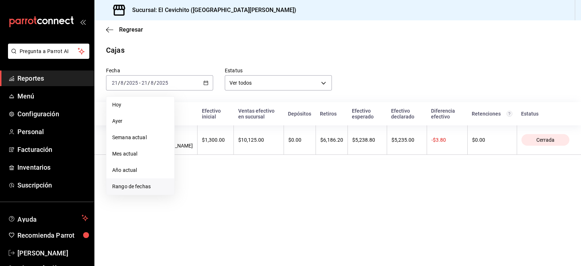
click at [135, 184] on span "Rango de fechas" at bounding box center [140, 187] width 56 height 8
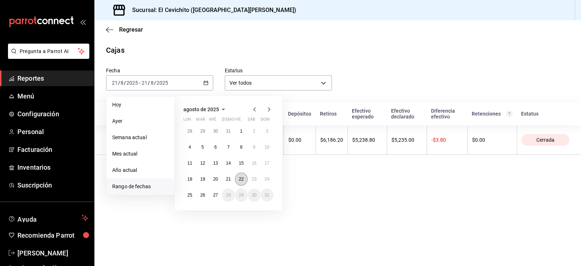
click at [238, 182] on button "22" at bounding box center [241, 179] width 13 height 13
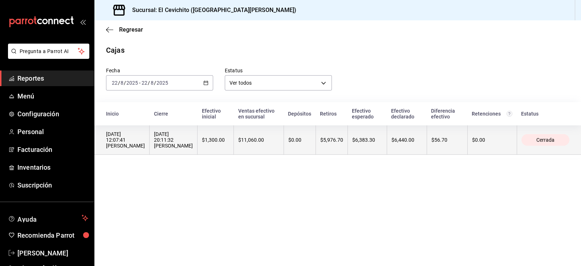
click at [211, 147] on th "$1,300.00" at bounding box center [216, 139] width 36 height 29
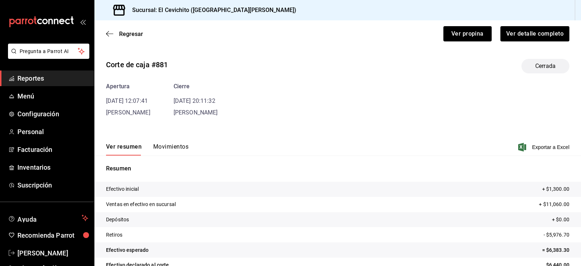
click at [166, 148] on button "Movimientos" at bounding box center [170, 149] width 35 height 12
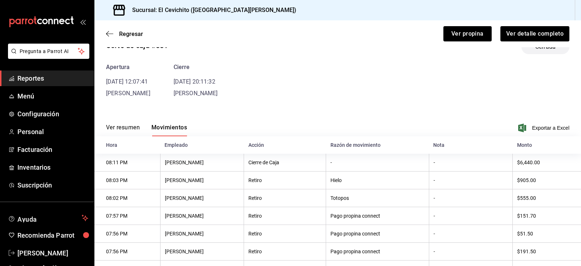
scroll to position [17, 0]
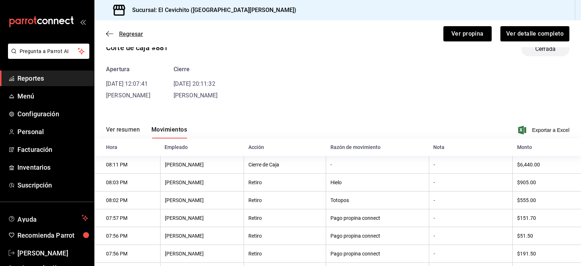
click at [140, 35] on span "Regresar" at bounding box center [131, 34] width 24 height 7
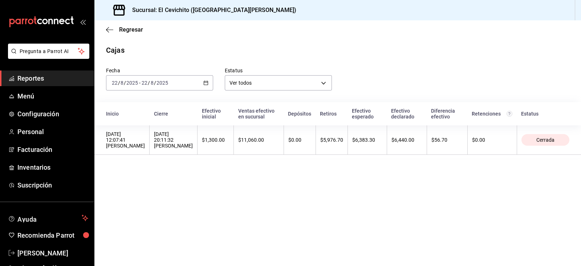
click at [203, 86] on div "[DATE] [DATE] - [DATE] [DATE]" at bounding box center [159, 82] width 107 height 15
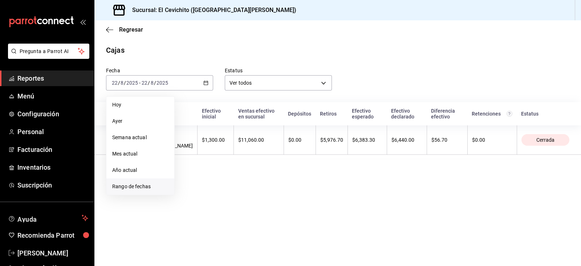
click at [146, 182] on li "Rango de fechas" at bounding box center [140, 186] width 68 height 16
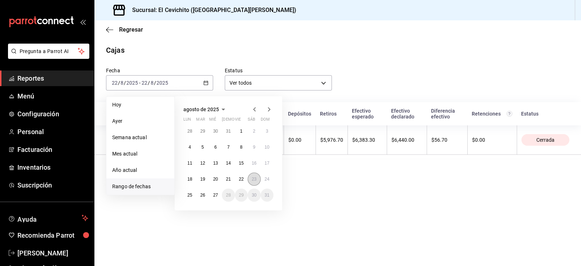
click at [252, 177] on abbr "23" at bounding box center [254, 178] width 5 height 5
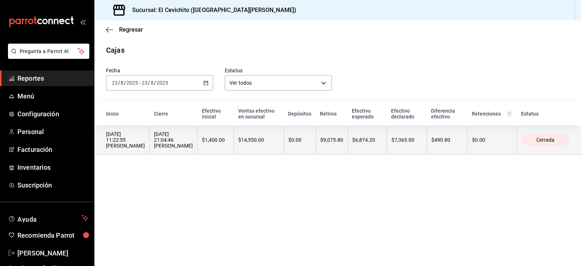
click at [255, 138] on div "$14,550.00" at bounding box center [258, 140] width 41 height 6
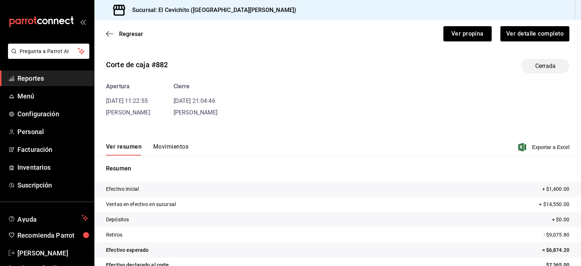
drag, startPoint x: 172, startPoint y: 117, endPoint x: 162, endPoint y: 150, distance: 34.1
click at [162, 150] on div "Corte de caja #882 Cerrada Apertura [DATE] 11:22:55 [PERSON_NAME] Cierre [DATE]…" at bounding box center [337, 174] width 487 height 243
click at [162, 150] on button "Movimientos" at bounding box center [170, 149] width 35 height 12
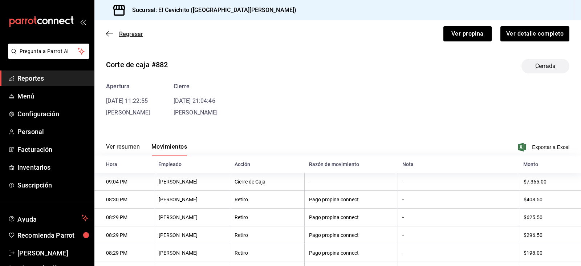
click at [113, 31] on icon "button" at bounding box center [109, 34] width 7 height 7
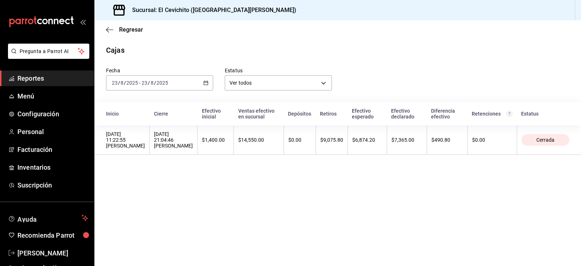
click at [201, 82] on div "[DATE] [DATE] - [DATE] [DATE]" at bounding box center [159, 82] width 107 height 15
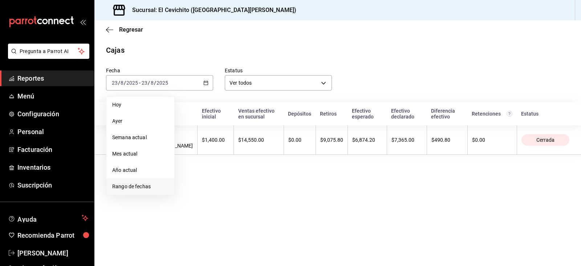
click at [142, 183] on span "Rango de fechas" at bounding box center [140, 187] width 56 height 8
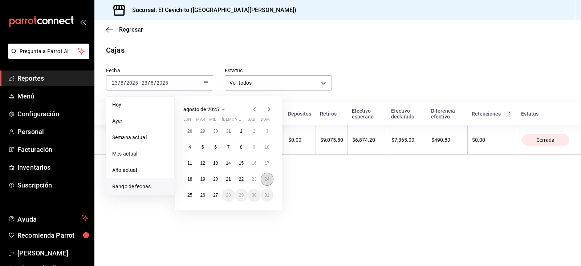
click at [272, 176] on button "24" at bounding box center [267, 179] width 13 height 13
click at [270, 177] on button "24" at bounding box center [267, 179] width 13 height 13
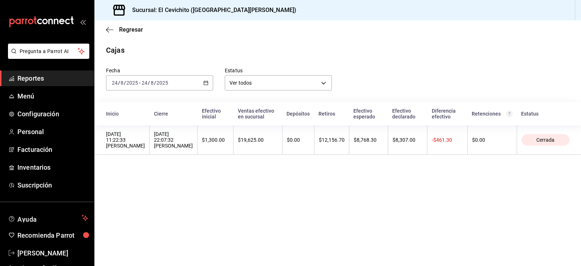
click at [267, 148] on th "$19,625.00" at bounding box center [258, 139] width 49 height 29
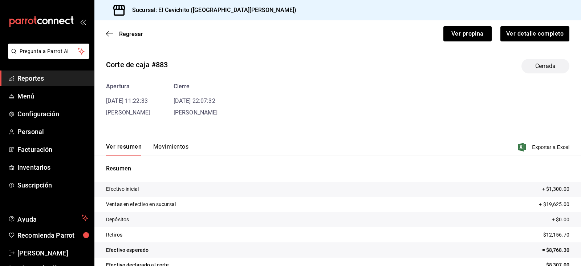
click at [171, 128] on div "Corte de caja #883 Cerrada Apertura [DATE] 11:22:33 [PERSON_NAME] [DATE] 22:07:…" at bounding box center [337, 174] width 487 height 243
click at [171, 150] on button "Movimientos" at bounding box center [170, 149] width 35 height 12
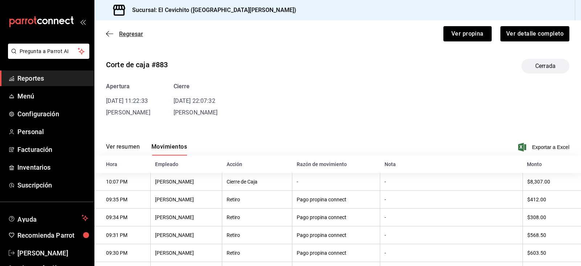
click at [134, 34] on span "Regresar" at bounding box center [131, 34] width 24 height 7
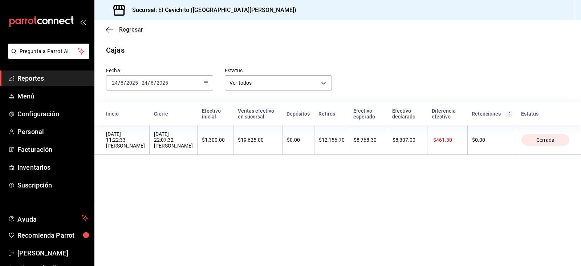
click at [133, 32] on span "Regresar" at bounding box center [131, 29] width 24 height 7
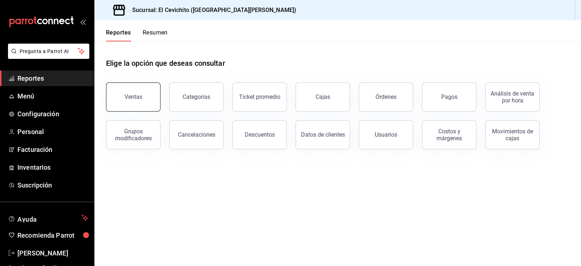
click at [153, 103] on button "Ventas" at bounding box center [133, 96] width 54 height 29
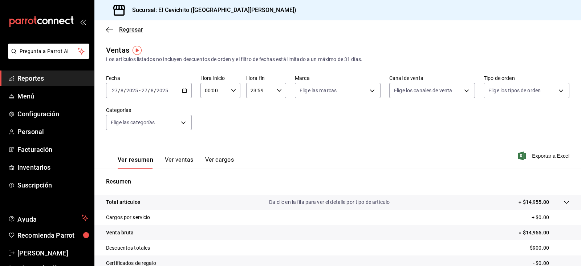
click at [131, 32] on span "Regresar" at bounding box center [131, 29] width 24 height 7
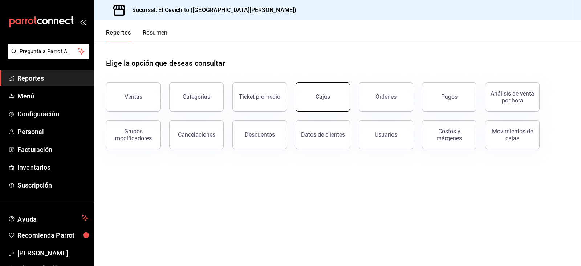
click at [300, 99] on button "Cajas" at bounding box center [323, 96] width 54 height 29
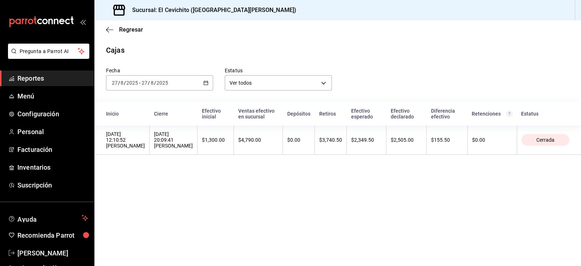
click at [204, 85] on \(Stroke\) "button" at bounding box center [206, 83] width 4 height 4
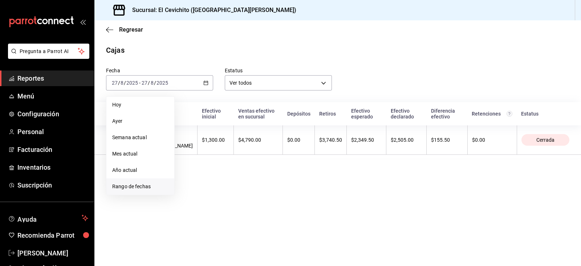
click at [129, 186] on span "Rango de fechas" at bounding box center [140, 187] width 56 height 8
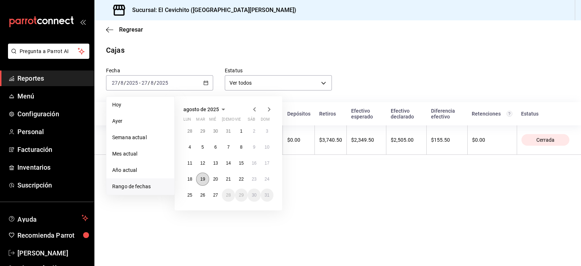
click at [196, 178] on button "19" at bounding box center [202, 179] width 13 height 13
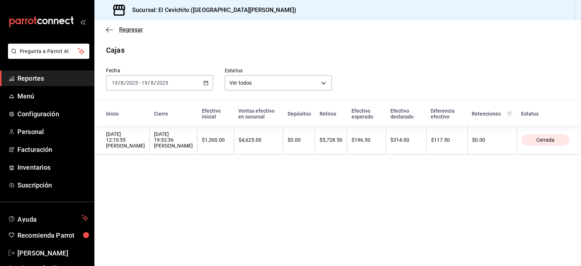
click at [136, 28] on span "Regresar" at bounding box center [131, 29] width 24 height 7
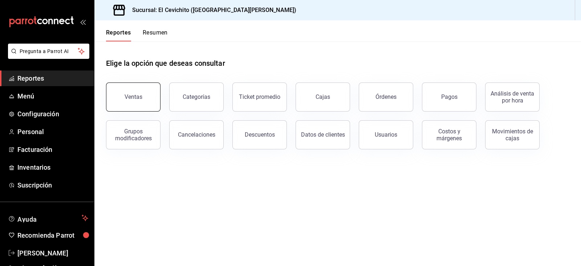
click at [135, 91] on button "Ventas" at bounding box center [133, 96] width 54 height 29
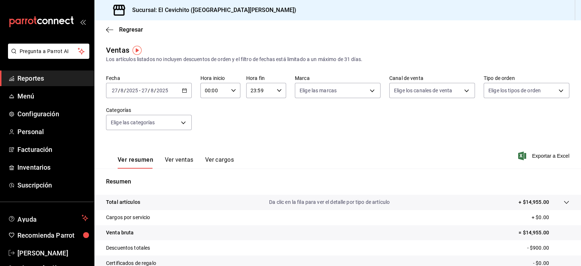
click at [178, 88] on div "[DATE] [DATE] - [DATE] [DATE]" at bounding box center [149, 90] width 86 height 15
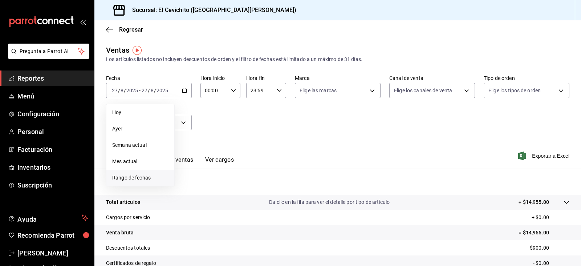
click at [142, 171] on li "Rango de fechas" at bounding box center [140, 178] width 68 height 16
click at [187, 184] on abbr "18" at bounding box center [189, 186] width 5 height 5
click at [263, 189] on button "24" at bounding box center [267, 186] width 13 height 13
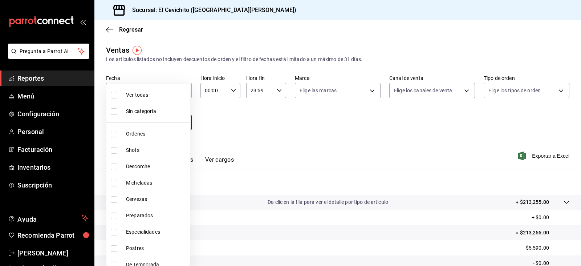
click at [185, 121] on body "Pregunta a Parrot AI Reportes Menú Configuración Personal Facturación Inventari…" at bounding box center [290, 133] width 581 height 266
click at [154, 151] on span "Shots" at bounding box center [156, 150] width 61 height 8
type input "687674ed-7dad-42c9-8578-0bc38cb2a498"
checkbox input "true"
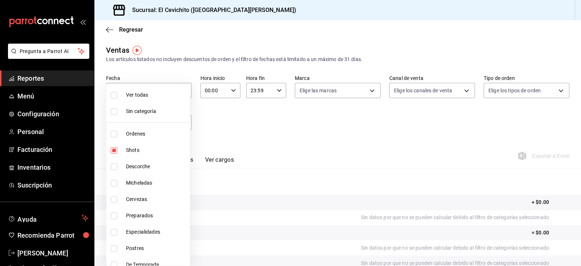
click at [154, 216] on span "Preparados" at bounding box center [156, 216] width 61 height 8
type input "687674ed-7dad-42c9-8578-0bc38cb2a498,eac22d54-664c-4851-8c34-bcfaef3bfeca"
checkbox input "true"
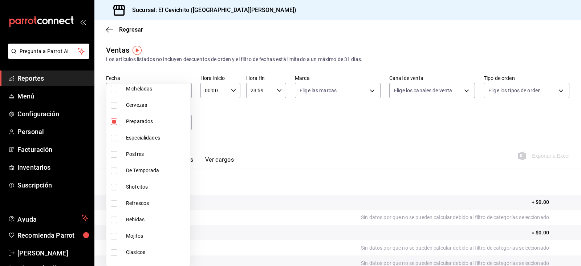
scroll to position [95, 0]
click at [151, 187] on span "Shotcitos" at bounding box center [156, 186] width 61 height 8
type input "687674ed-7dad-42c9-8578-0bc38cb2a498,eac22d54-664c-4851-8c34-bcfaef3bfeca,3b0af…"
checkbox input "true"
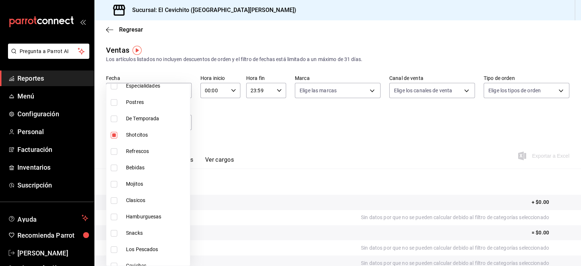
scroll to position [147, 0]
click at [147, 179] on span "Mojitos" at bounding box center [156, 183] width 61 height 8
type input "687674ed-7dad-42c9-8578-0bc38cb2a498,eac22d54-664c-4851-8c34-bcfaef3bfeca,3b0af…"
checkbox input "true"
click at [145, 192] on li "Clasicos" at bounding box center [148, 199] width 84 height 16
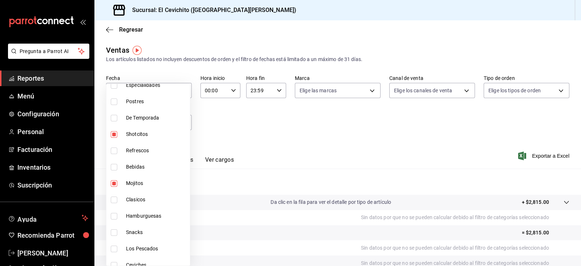
type input "687674ed-7dad-42c9-8578-0bc38cb2a498,eac22d54-664c-4851-8c34-bcfaef3bfeca,3b0af…"
checkbox input "true"
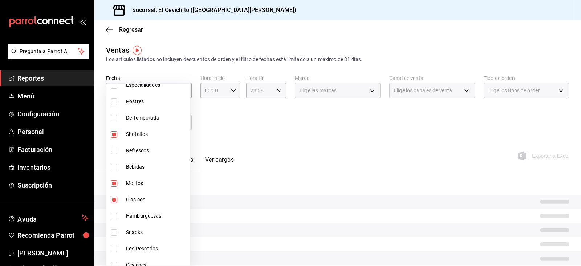
click at [142, 215] on span "Hamburguesas" at bounding box center [156, 216] width 61 height 8
type input "687674ed-7dad-42c9-8578-0bc38cb2a498,eac22d54-664c-4851-8c34-bcfaef3bfeca,3b0af…"
checkbox input "true"
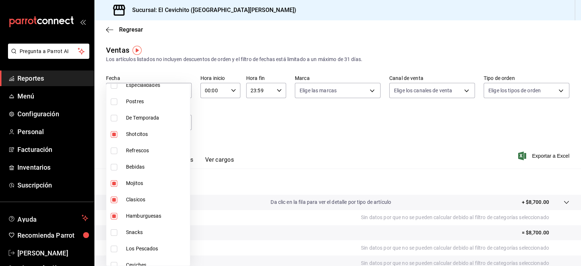
click at [138, 229] on span "Snacks" at bounding box center [156, 232] width 61 height 8
type input "687674ed-7dad-42c9-8578-0bc38cb2a498,eac22d54-664c-4851-8c34-bcfaef3bfeca,3b0af…"
checkbox input "true"
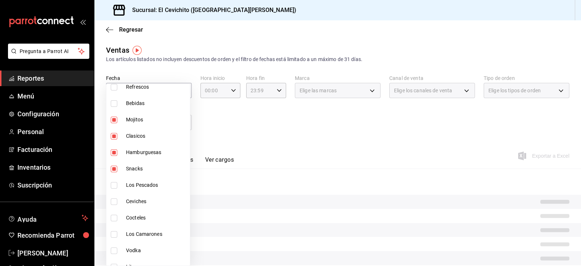
scroll to position [212, 0]
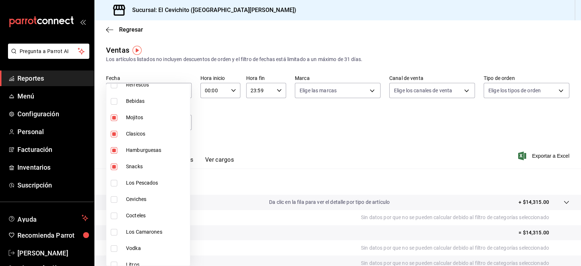
click at [136, 247] on span "Vodka" at bounding box center [156, 248] width 61 height 8
type input "687674ed-7dad-42c9-8578-0bc38cb2a498,eac22d54-664c-4851-8c34-bcfaef3bfeca,3b0af…"
checkbox input "true"
click at [301, 185] on div at bounding box center [290, 133] width 581 height 266
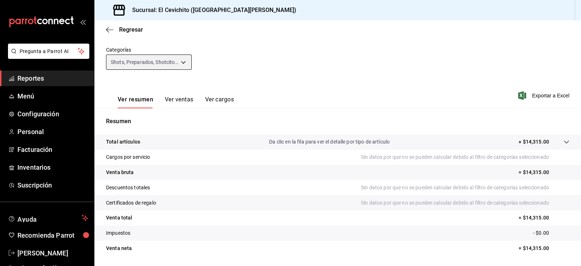
scroll to position [63, 0]
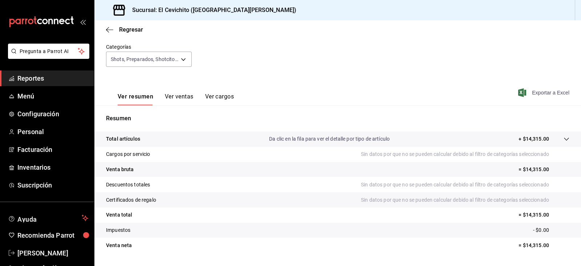
click at [519, 92] on icon "button" at bounding box center [522, 92] width 8 height 9
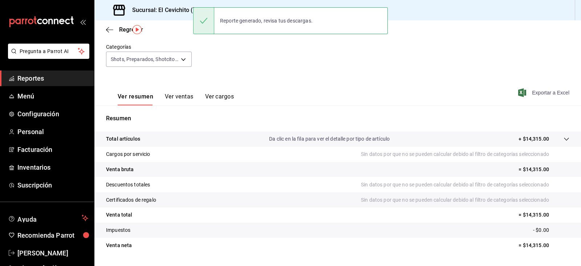
scroll to position [6, 0]
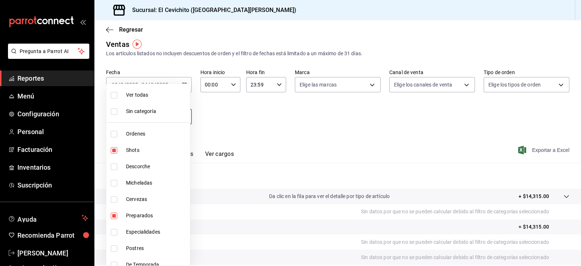
click at [179, 108] on body "Pregunta a Parrot AI Reportes Menú Configuración Personal Facturación Inventari…" at bounding box center [290, 133] width 581 height 266
click at [142, 146] on span "Shots" at bounding box center [156, 150] width 61 height 8
type input "eac22d54-664c-4851-8c34-bcfaef3bfeca,3b0afa47-4548-4f8c-8607-83e81fa81f10,37bb8…"
checkbox input "false"
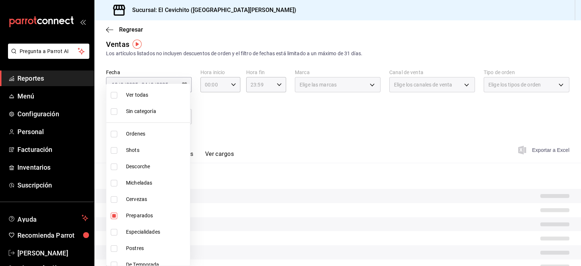
click at [127, 219] on li "Preparados" at bounding box center [148, 215] width 84 height 16
type input "3b0afa47-4548-4f8c-8607-83e81fa81f10,37bb8f61-35a9-49e9-a3f9-fac280aa0bad,93f83…"
checkbox input "false"
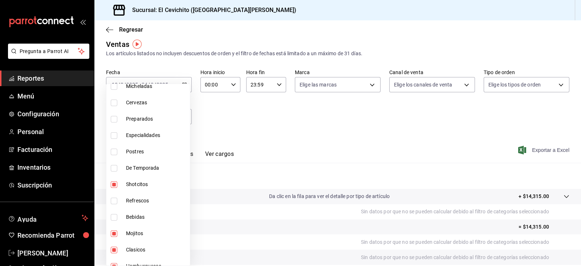
scroll to position [97, 0]
click at [130, 184] on span "Shotcitos" at bounding box center [156, 184] width 61 height 8
type input "37bb8f61-35a9-49e9-a3f9-fac280aa0bad,93f8335e-6108-472f-b33f-fde59e02dece,65ae8…"
checkbox input "false"
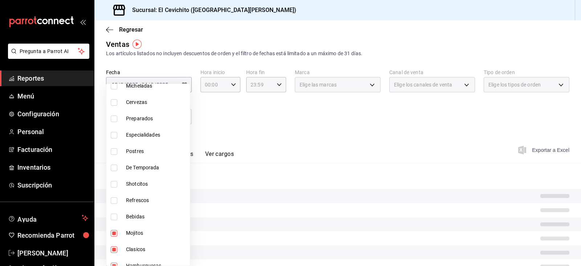
click at [144, 120] on span "Preparados" at bounding box center [156, 119] width 61 height 8
type input "37bb8f61-35a9-49e9-a3f9-fac280aa0bad,93f8335e-6108-472f-b33f-fde59e02dece,65ae8…"
checkbox input "true"
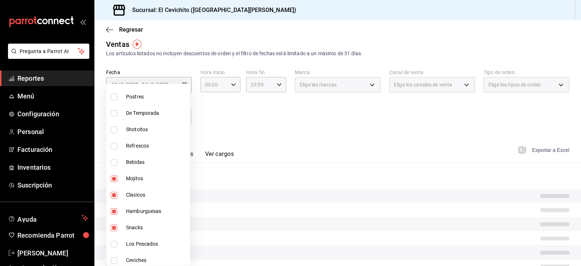
scroll to position [153, 0]
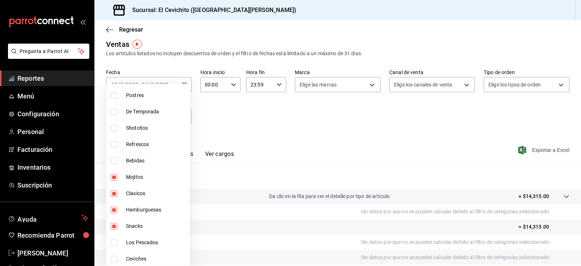
click at [140, 208] on span "Hamburguesas" at bounding box center [156, 210] width 61 height 8
type input "37bb8f61-35a9-49e9-a3f9-fac280aa0bad,93f8335e-6108-472f-b33f-fde59e02dece,50f8c…"
checkbox input "false"
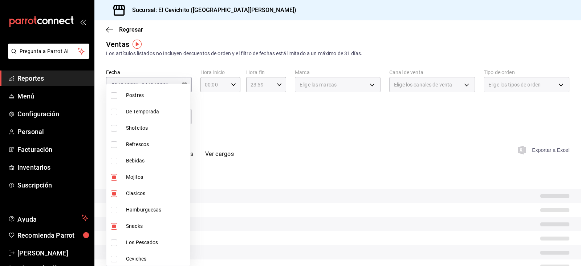
click at [138, 223] on span "Snacks" at bounding box center [156, 226] width 61 height 8
type input "37bb8f61-35a9-49e9-a3f9-fac280aa0bad,93f8335e-6108-472f-b33f-fde59e02dece,c0066…"
checkbox input "false"
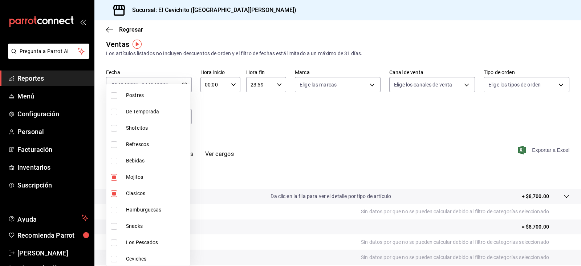
click at [527, 146] on div at bounding box center [290, 133] width 581 height 266
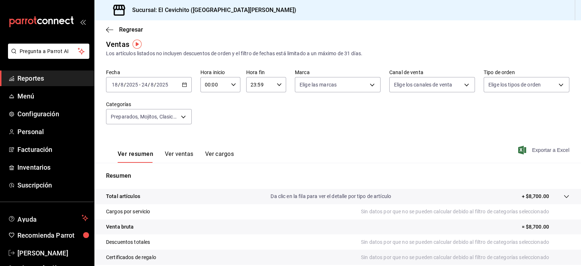
click at [527, 146] on span "Exportar a Excel" at bounding box center [545, 150] width 50 height 9
